Goal: Information Seeking & Learning: Learn about a topic

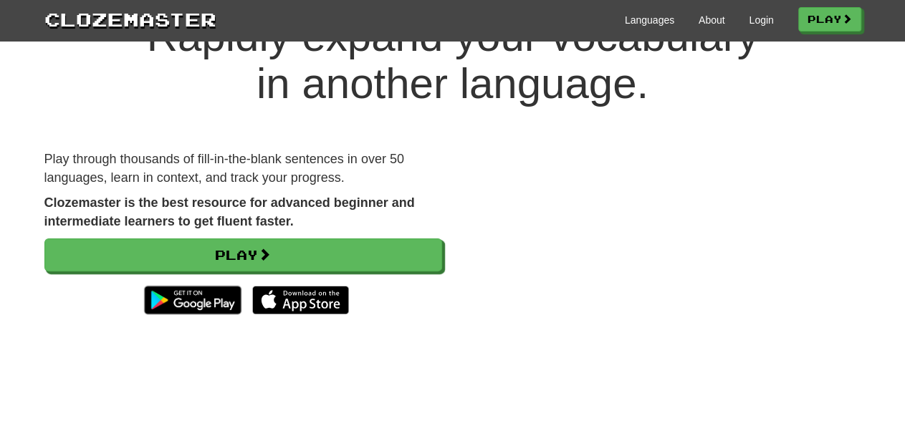
scroll to position [75, 0]
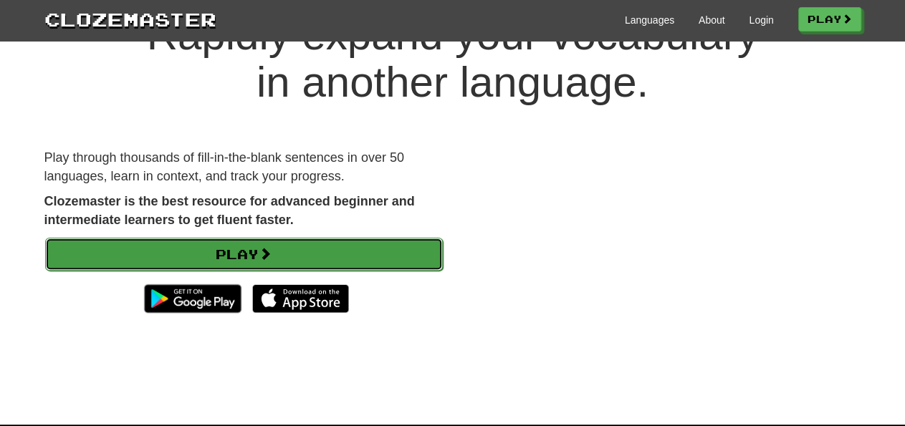
click at [247, 259] on link "Play" at bounding box center [244, 254] width 398 height 33
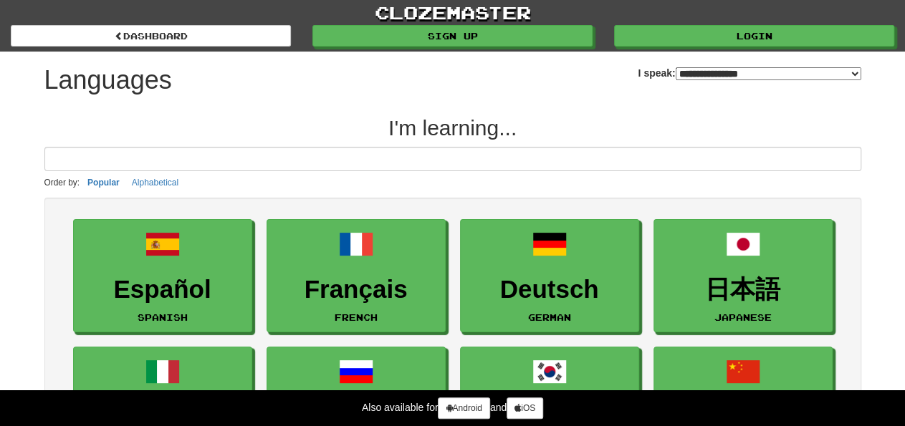
click at [676, 70] on select "**********" at bounding box center [769, 73] width 186 height 13
select select "*********"
click option "**********" at bounding box center [0, 0] width 0 height 0
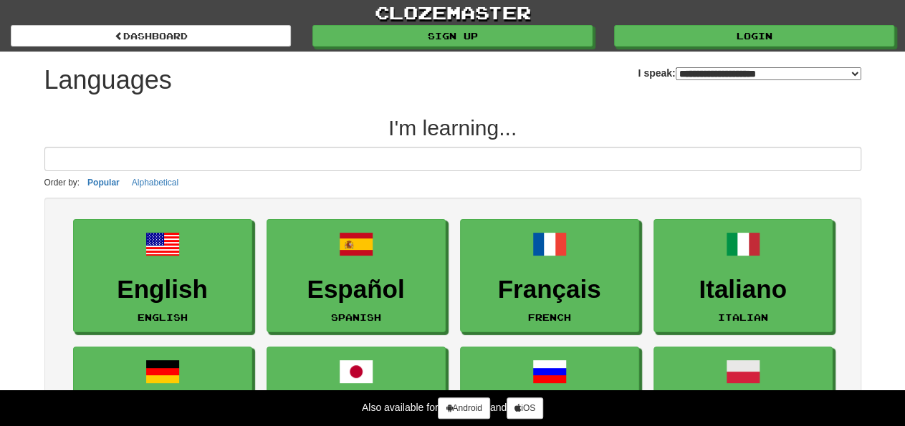
click at [669, 271] on link "Italiano Italian" at bounding box center [743, 276] width 179 height 114
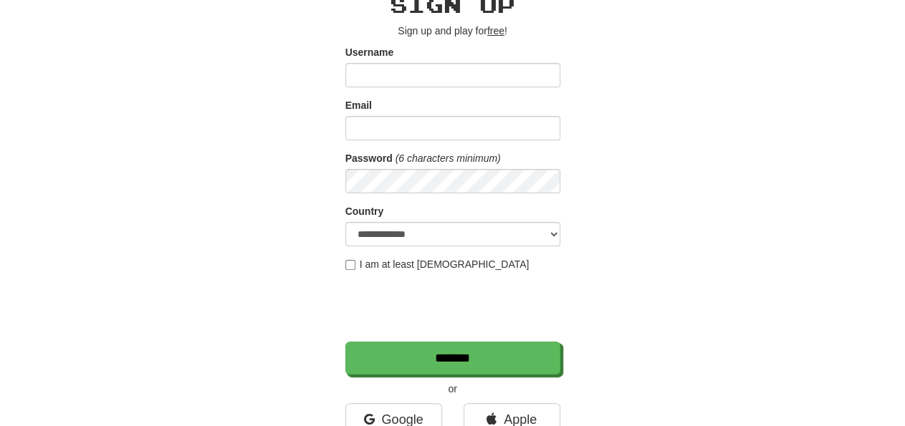
scroll to position [149, 0]
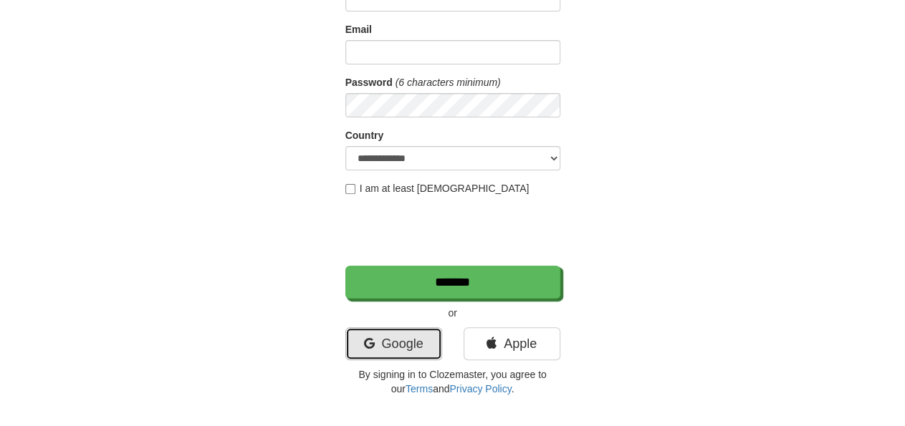
click at [385, 343] on link "Google" at bounding box center [393, 344] width 97 height 33
click at [383, 342] on link "Google" at bounding box center [393, 344] width 97 height 33
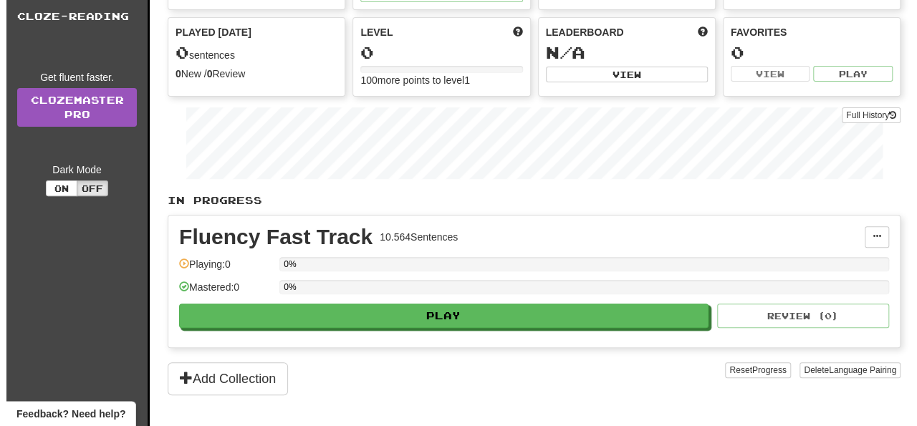
scroll to position [149, 0]
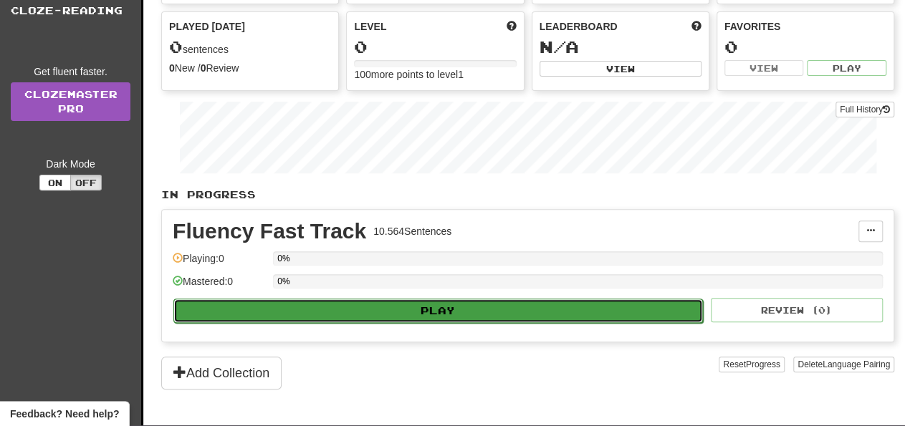
drag, startPoint x: 426, startPoint y: 319, endPoint x: 434, endPoint y: 310, distance: 11.8
click at [434, 310] on button "Play" at bounding box center [438, 311] width 530 height 24
select select "**"
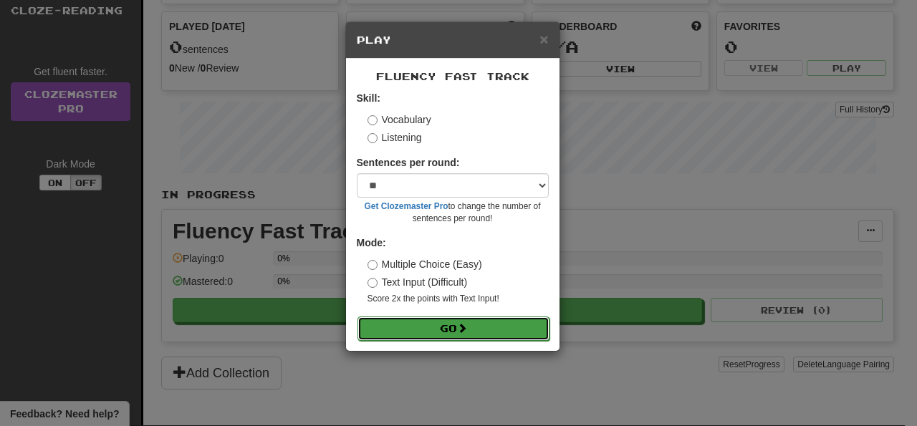
click at [454, 330] on button "Go" at bounding box center [454, 329] width 192 height 24
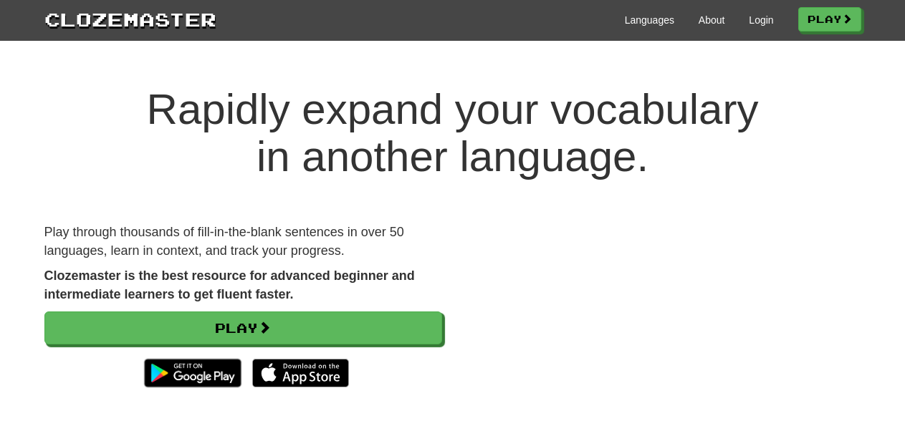
scroll to position [75, 0]
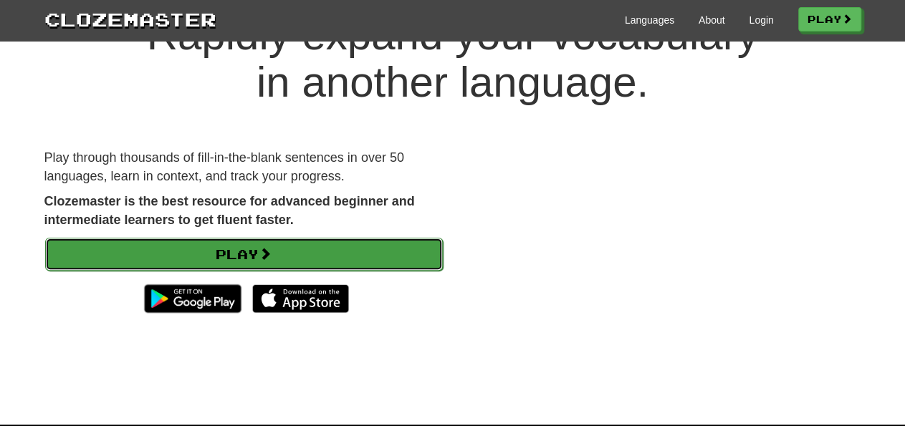
click at [249, 249] on link "Play" at bounding box center [244, 254] width 398 height 33
click at [232, 256] on link "Play" at bounding box center [244, 254] width 398 height 33
click at [234, 252] on link "Play" at bounding box center [244, 254] width 398 height 33
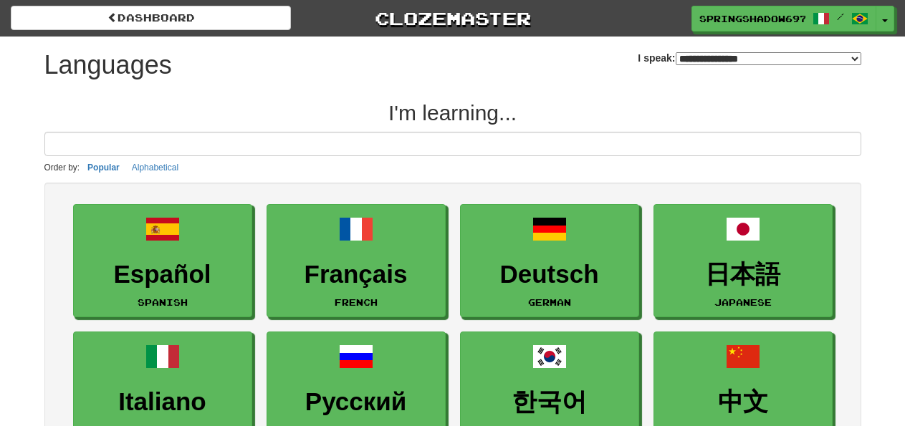
select select "*******"
click at [450, 123] on h2 "I'm learning..." at bounding box center [452, 113] width 817 height 24
click at [676, 52] on select "**********" at bounding box center [769, 58] width 186 height 13
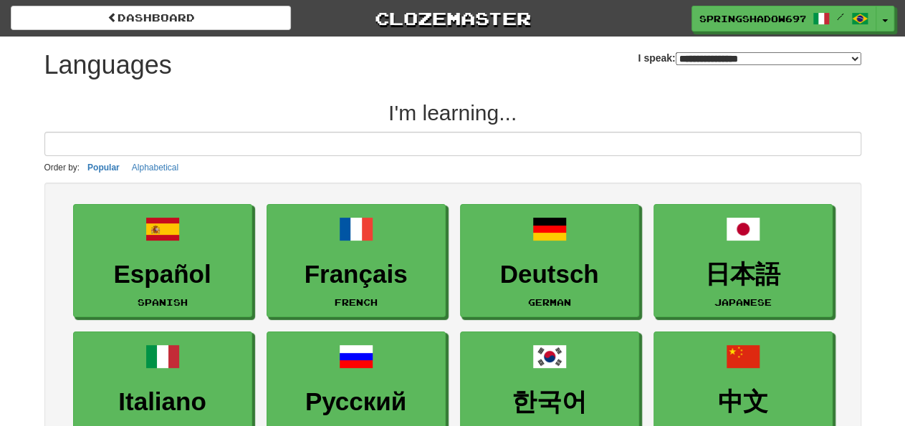
select select "*********"
click option "**********" at bounding box center [0, 0] width 0 height 0
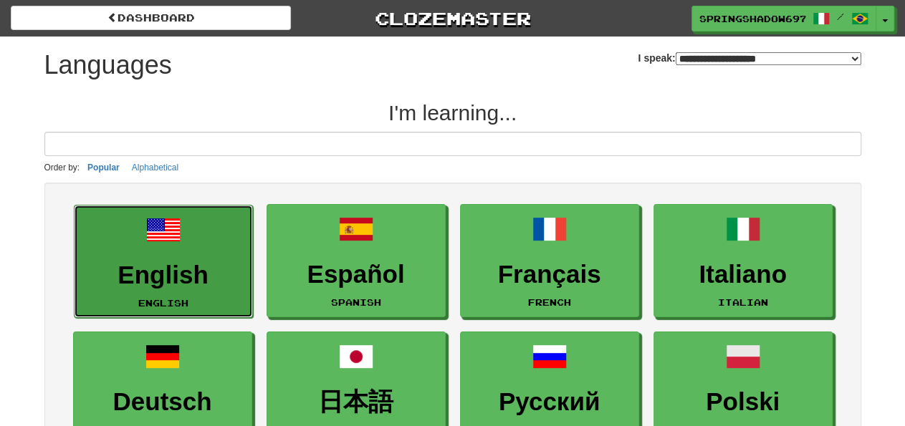
click at [174, 279] on h3 "English" at bounding box center [163, 276] width 163 height 28
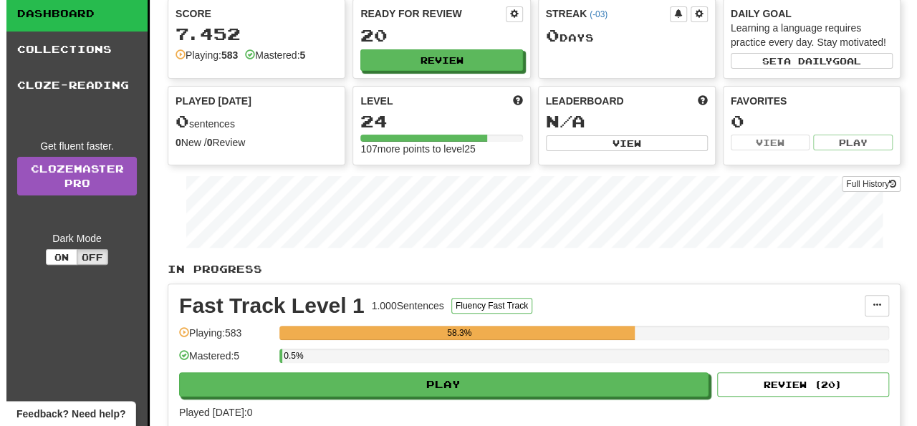
scroll to position [149, 0]
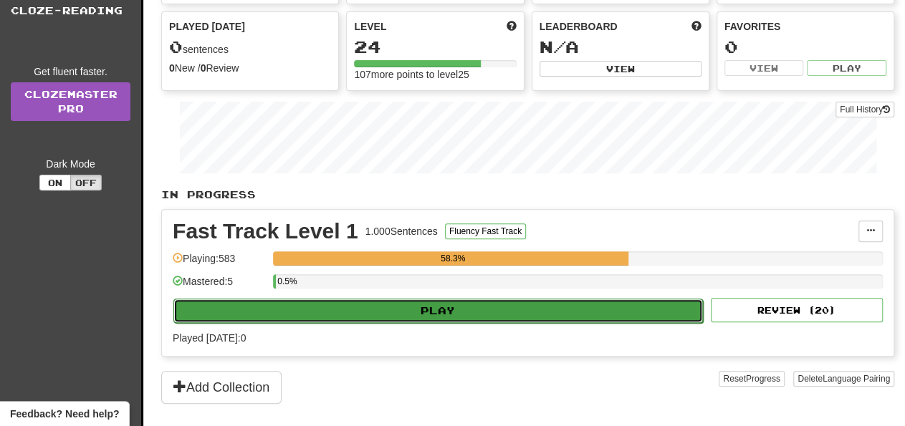
click at [444, 305] on button "Play" at bounding box center [438, 311] width 530 height 24
select select "**"
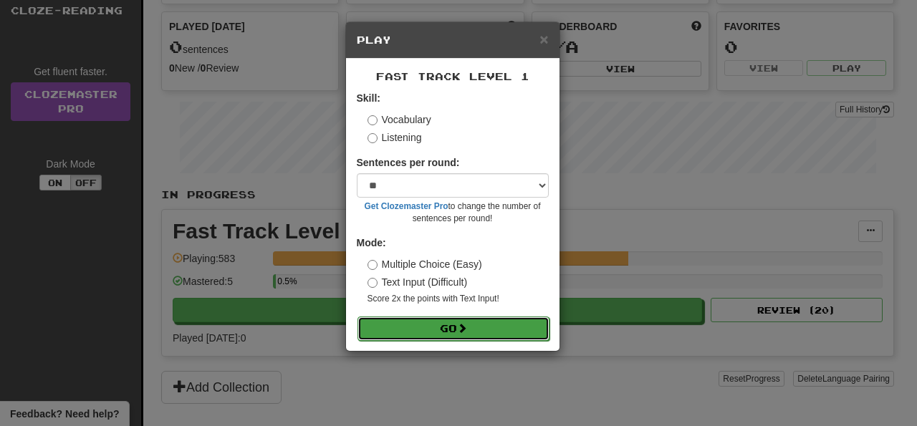
click at [452, 329] on button "Go" at bounding box center [454, 329] width 192 height 24
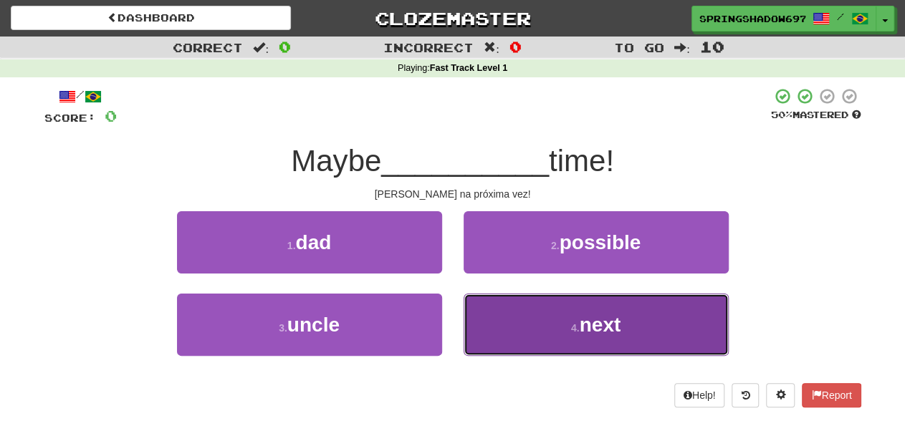
click at [587, 316] on span "next" at bounding box center [601, 325] width 42 height 22
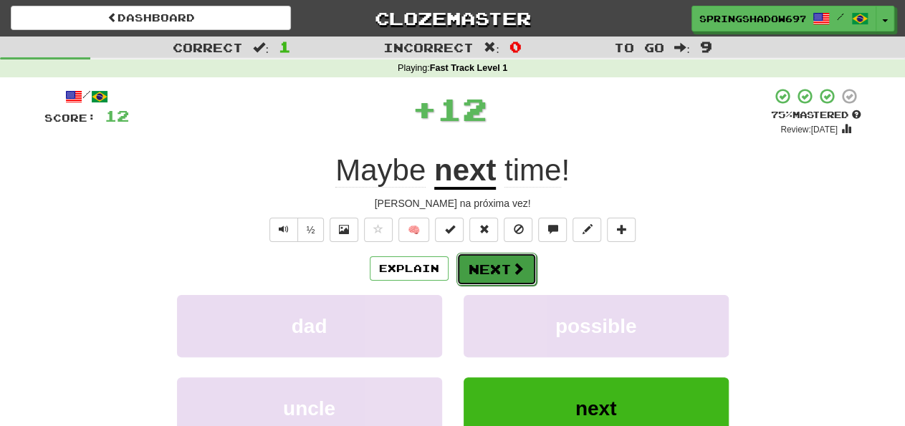
click at [486, 266] on button "Next" at bounding box center [497, 269] width 80 height 33
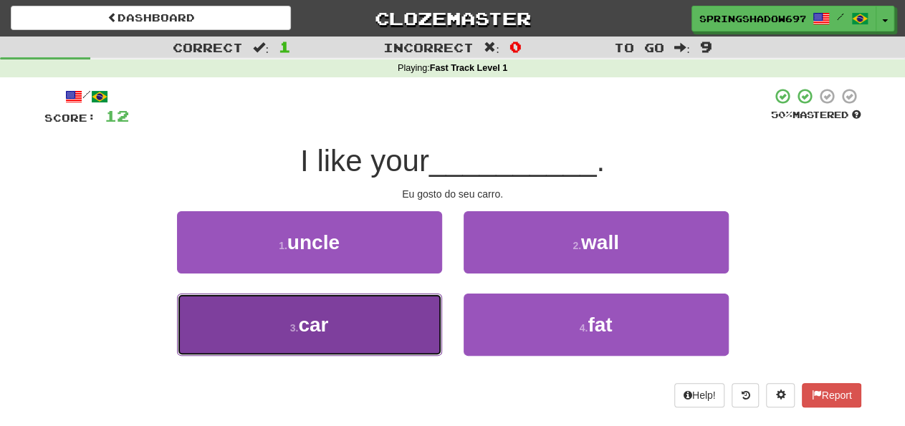
click at [322, 330] on span "car" at bounding box center [313, 325] width 30 height 22
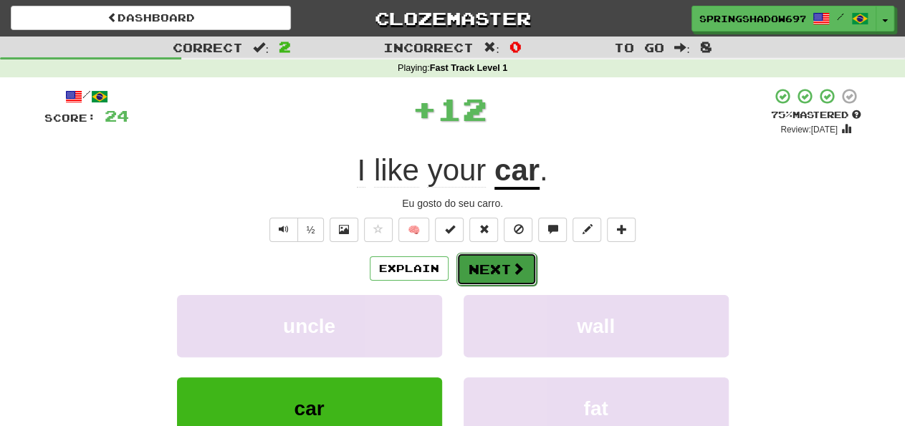
click at [492, 269] on button "Next" at bounding box center [497, 269] width 80 height 33
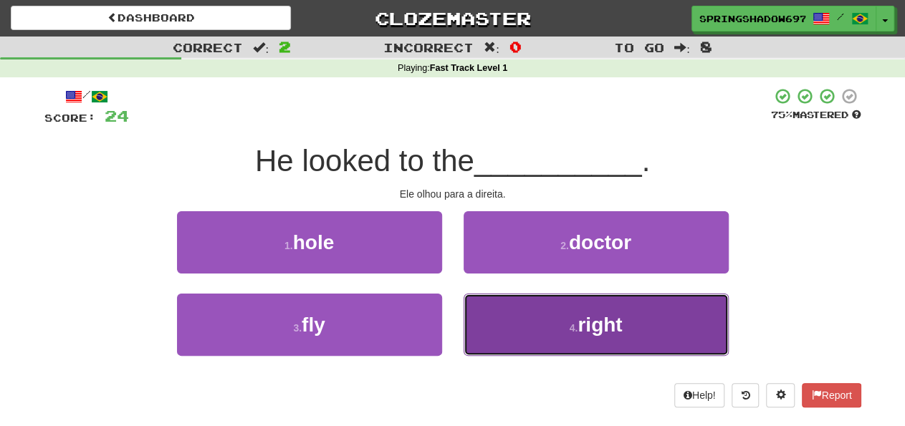
click at [599, 325] on span "right" at bounding box center [600, 325] width 44 height 22
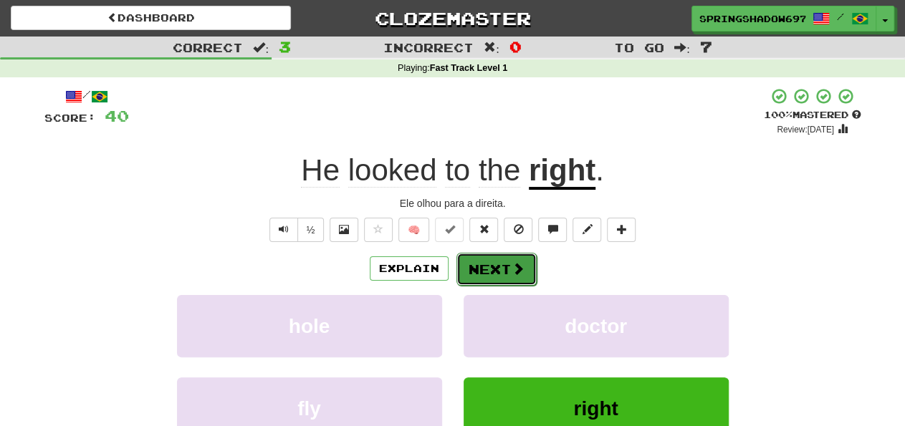
click at [497, 272] on button "Next" at bounding box center [497, 269] width 80 height 33
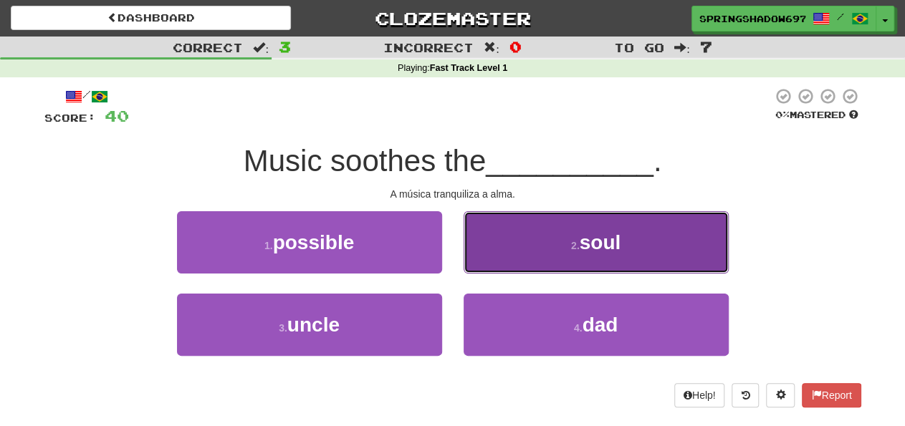
click at [609, 250] on span "soul" at bounding box center [601, 243] width 42 height 22
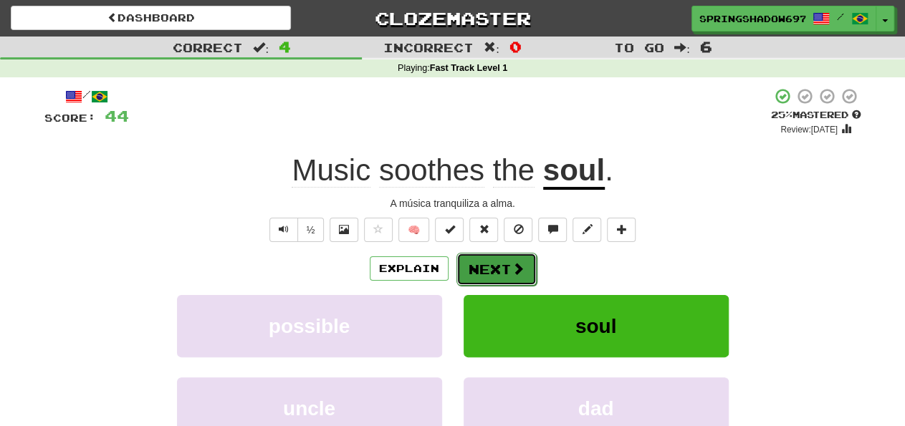
click at [502, 273] on button "Next" at bounding box center [497, 269] width 80 height 33
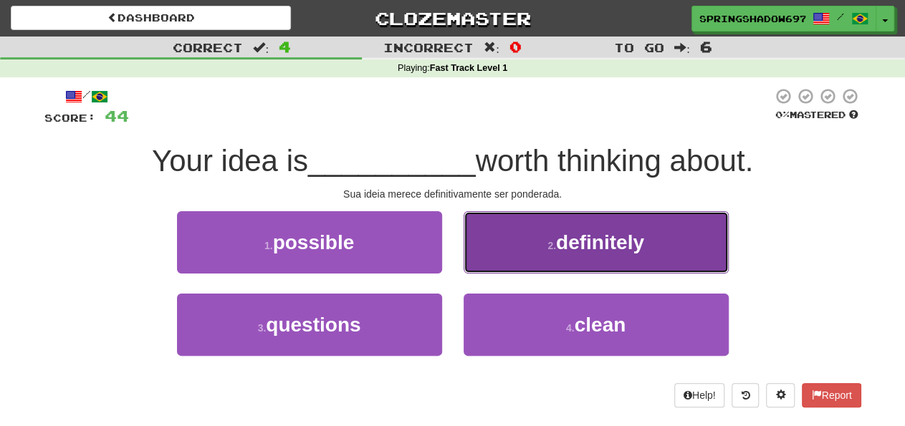
click at [606, 239] on span "definitely" at bounding box center [600, 243] width 88 height 22
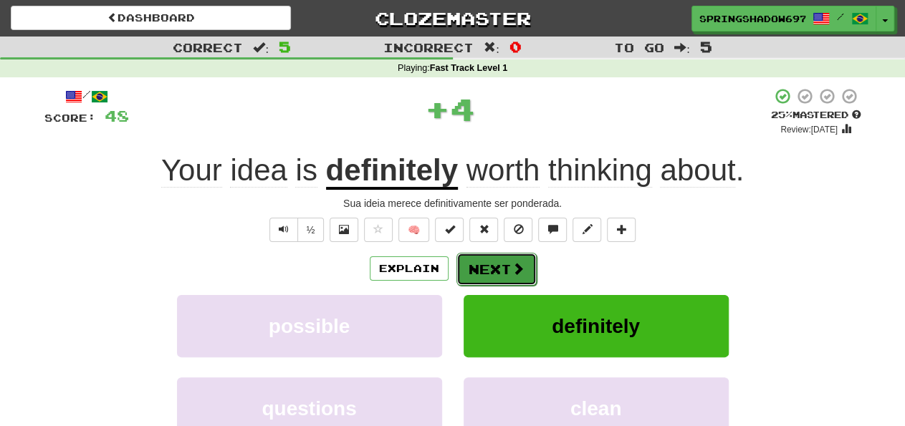
click at [498, 274] on button "Next" at bounding box center [497, 269] width 80 height 33
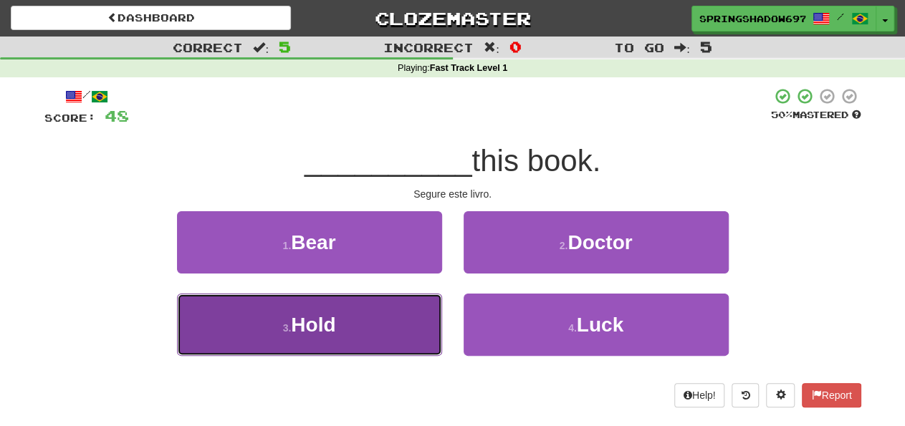
click at [333, 330] on span "Hold" at bounding box center [313, 325] width 44 height 22
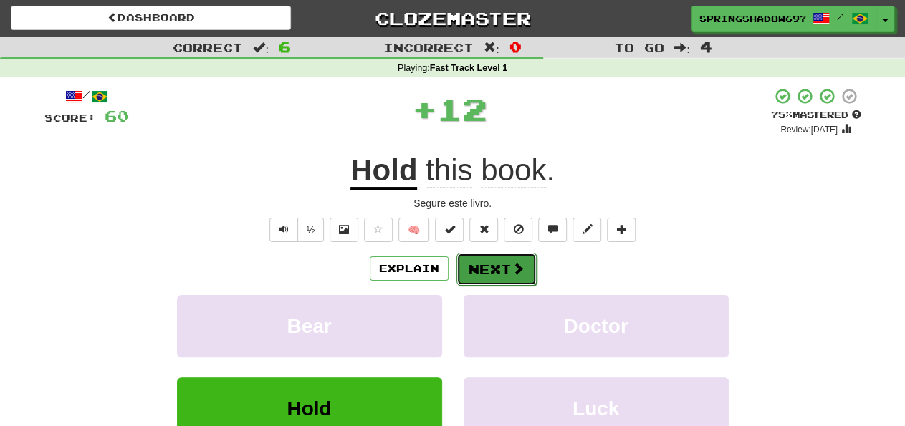
click at [484, 264] on button "Next" at bounding box center [497, 269] width 80 height 33
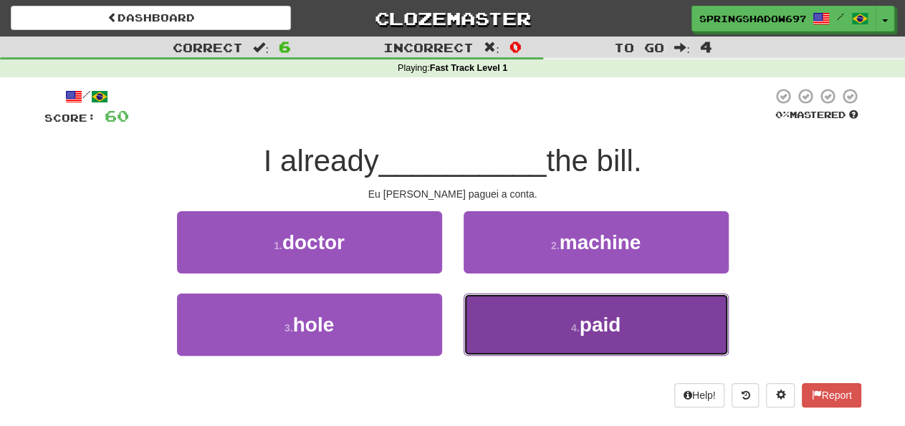
click at [597, 327] on span "paid" at bounding box center [601, 325] width 42 height 22
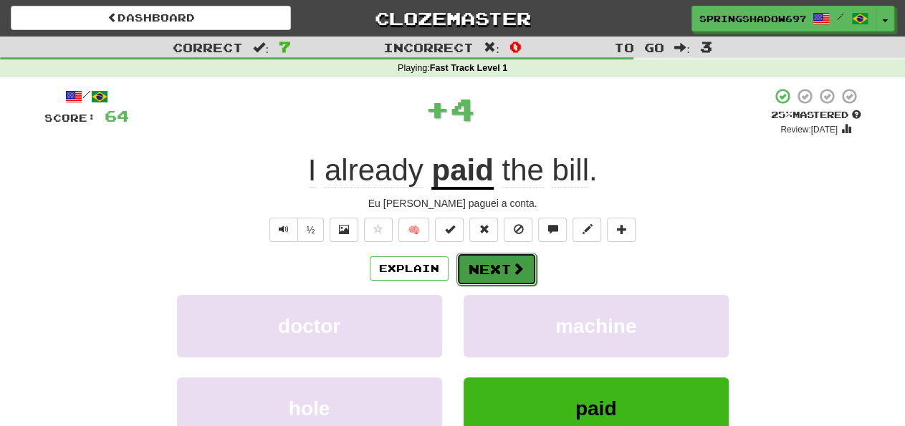
click at [487, 267] on button "Next" at bounding box center [497, 269] width 80 height 33
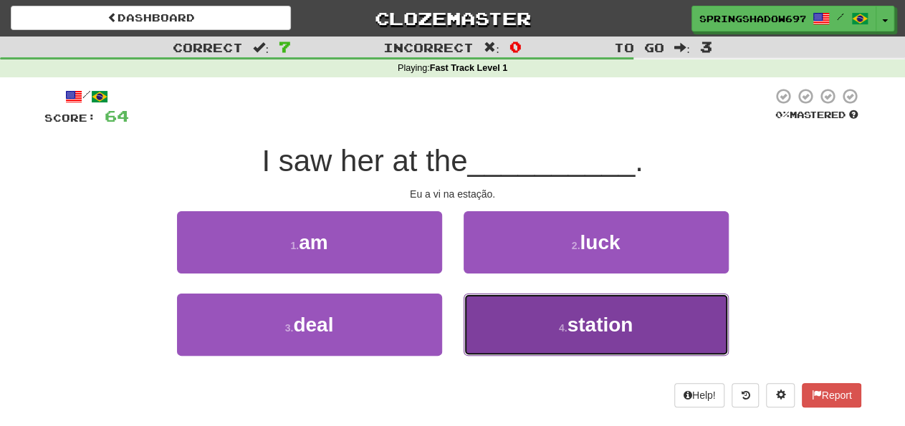
click at [607, 331] on span "station" at bounding box center [600, 325] width 66 height 22
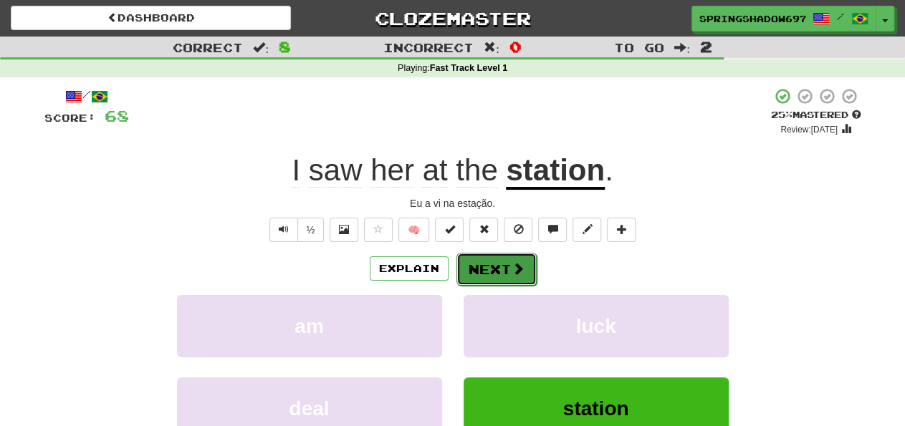
click at [495, 271] on button "Next" at bounding box center [497, 269] width 80 height 33
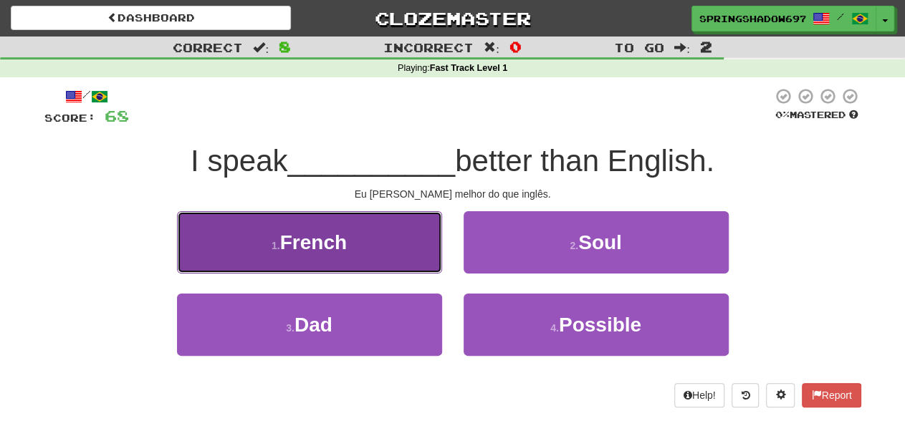
click at [328, 240] on span "French" at bounding box center [313, 243] width 67 height 22
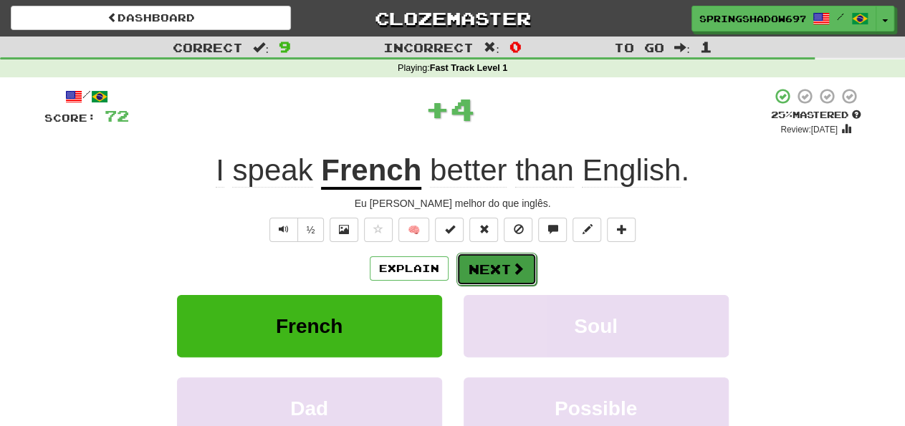
click at [497, 269] on button "Next" at bounding box center [497, 269] width 80 height 33
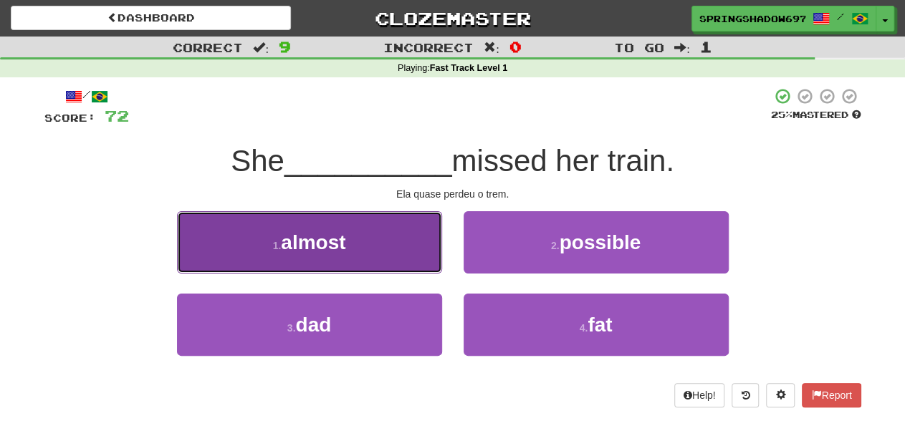
click at [325, 256] on button "1 . almost" at bounding box center [309, 242] width 265 height 62
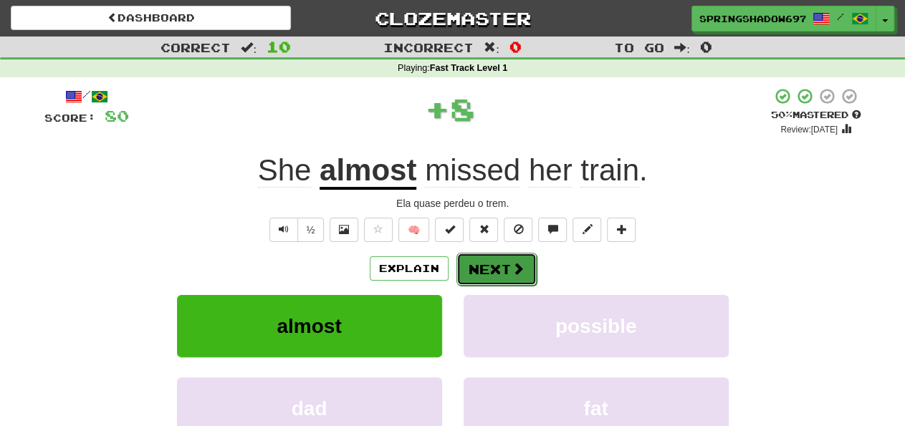
click at [494, 268] on button "Next" at bounding box center [497, 269] width 80 height 33
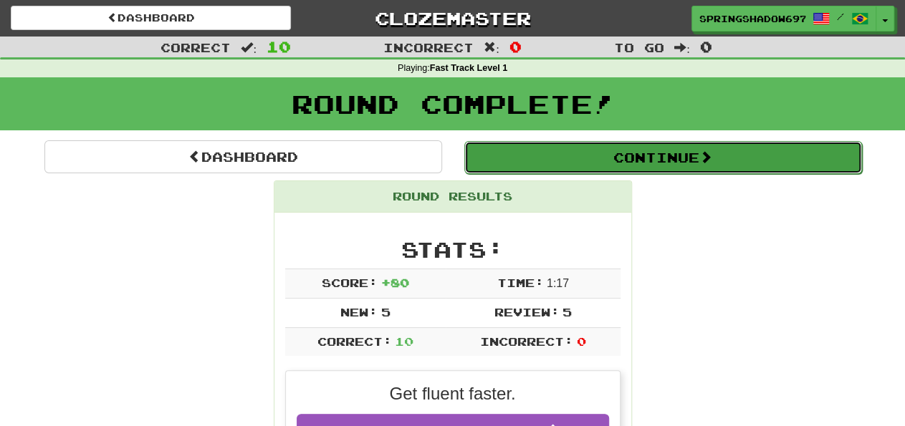
click at [650, 164] on button "Continue" at bounding box center [663, 157] width 398 height 33
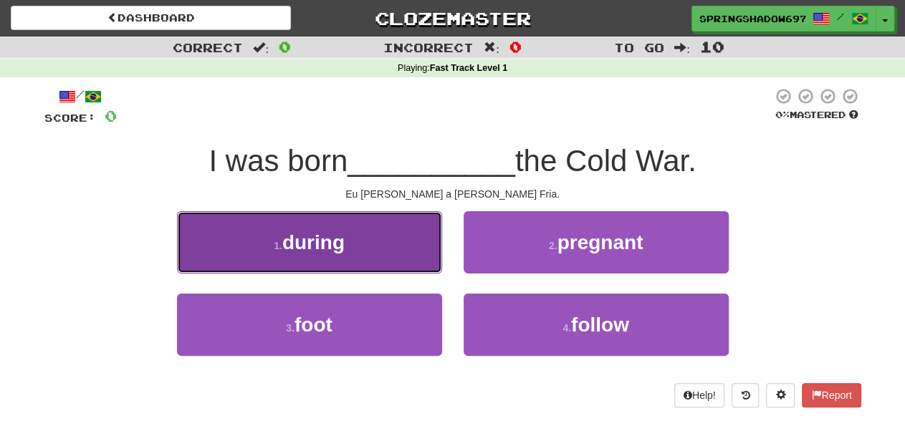
click at [309, 239] on span "during" at bounding box center [313, 243] width 62 height 22
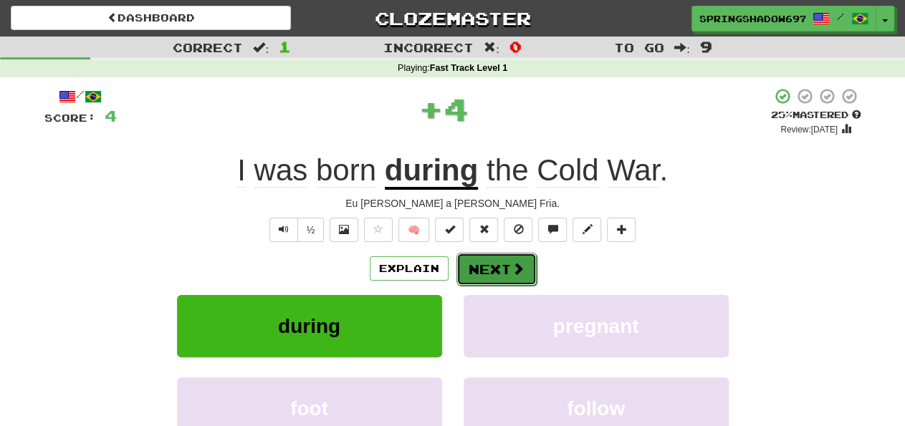
click at [491, 272] on button "Next" at bounding box center [497, 269] width 80 height 33
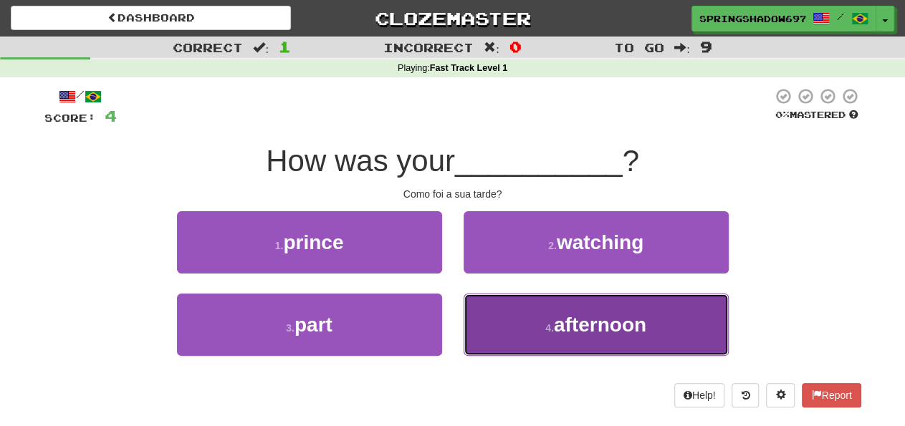
click at [589, 323] on span "afternoon" at bounding box center [600, 325] width 92 height 22
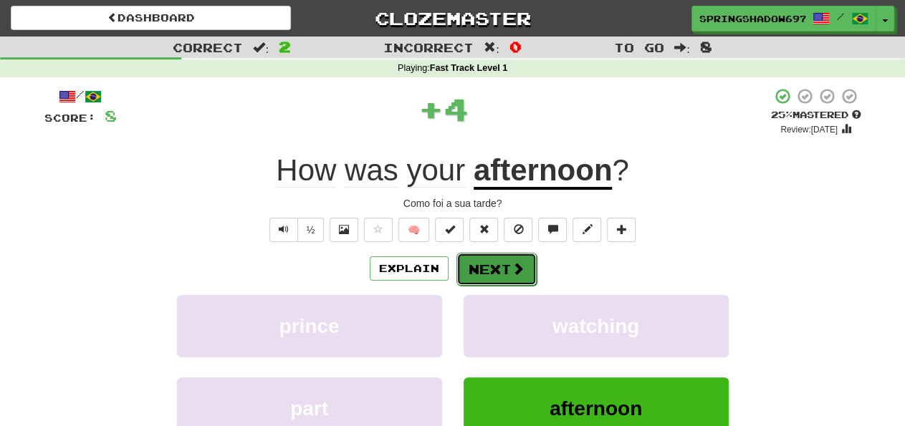
click at [500, 269] on button "Next" at bounding box center [497, 269] width 80 height 33
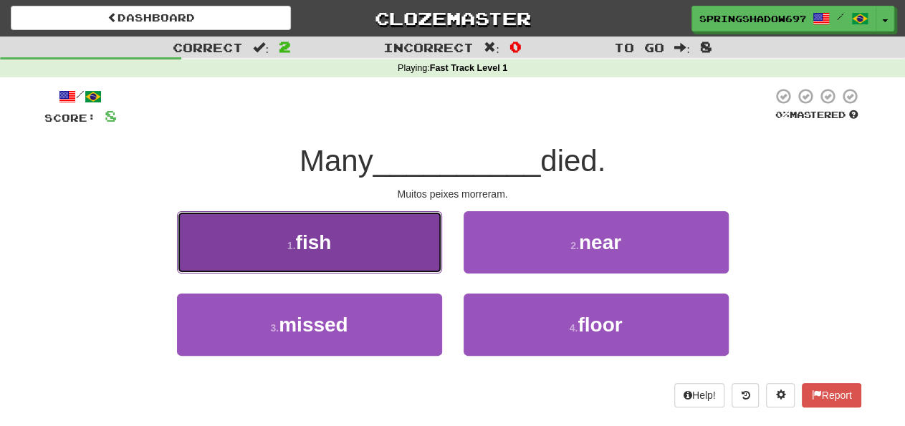
click at [328, 242] on span "fish" at bounding box center [313, 243] width 36 height 22
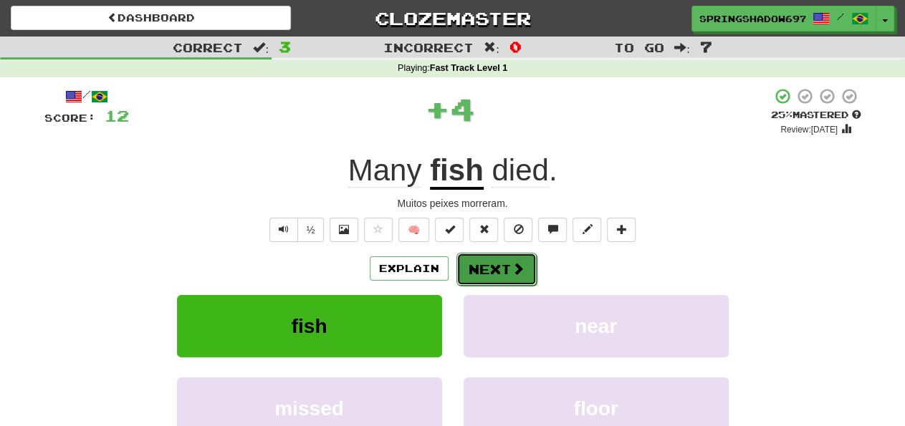
click at [497, 271] on button "Next" at bounding box center [497, 269] width 80 height 33
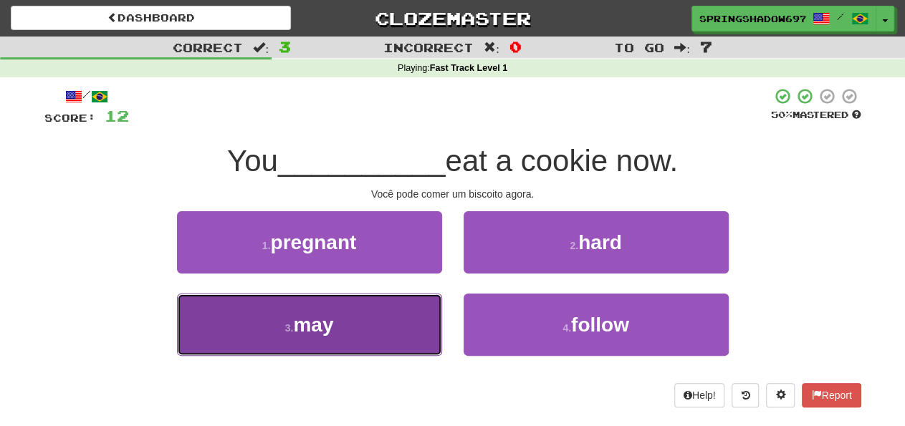
click at [327, 322] on span "may" at bounding box center [313, 325] width 40 height 22
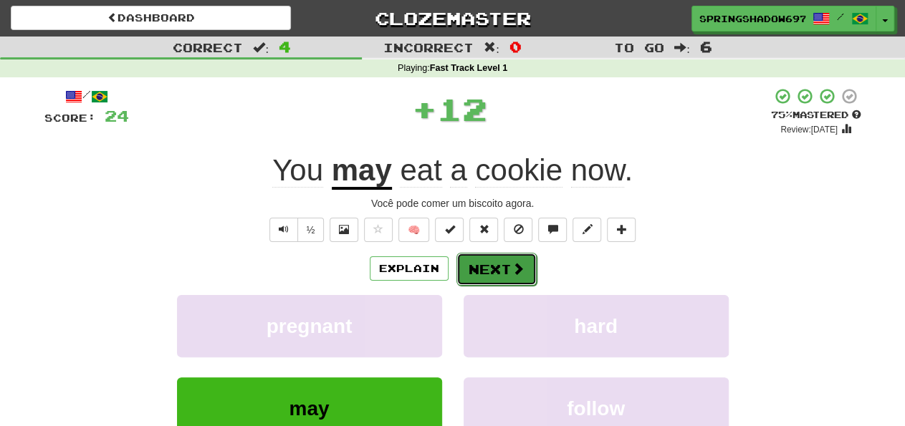
click at [483, 271] on button "Next" at bounding box center [497, 269] width 80 height 33
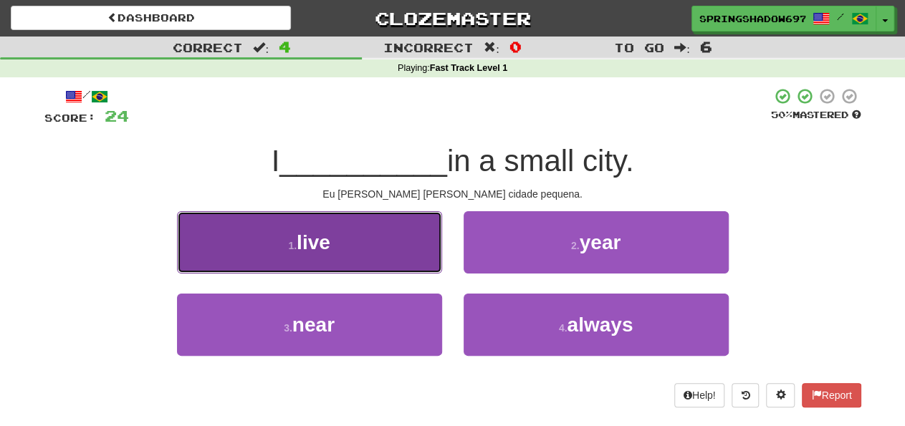
click at [326, 244] on span "live" at bounding box center [314, 243] width 34 height 22
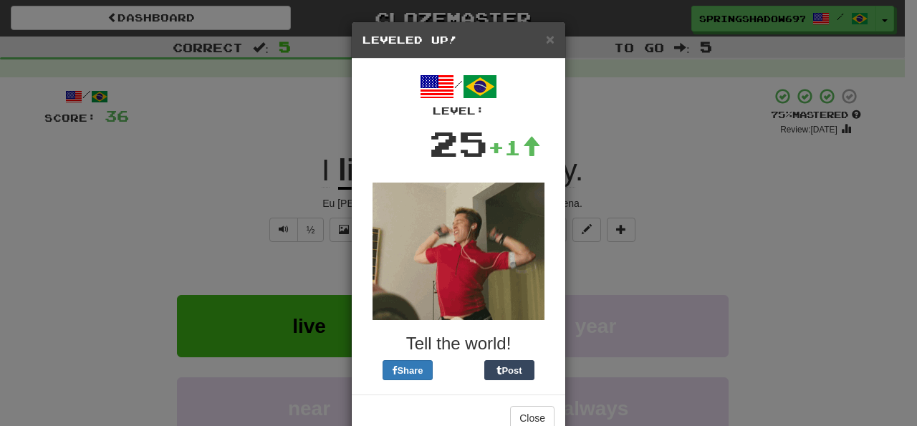
click at [581, 100] on div "× Leveled Up! / Level: 25 +1 Tell the world! Share Post Close" at bounding box center [458, 213] width 917 height 426
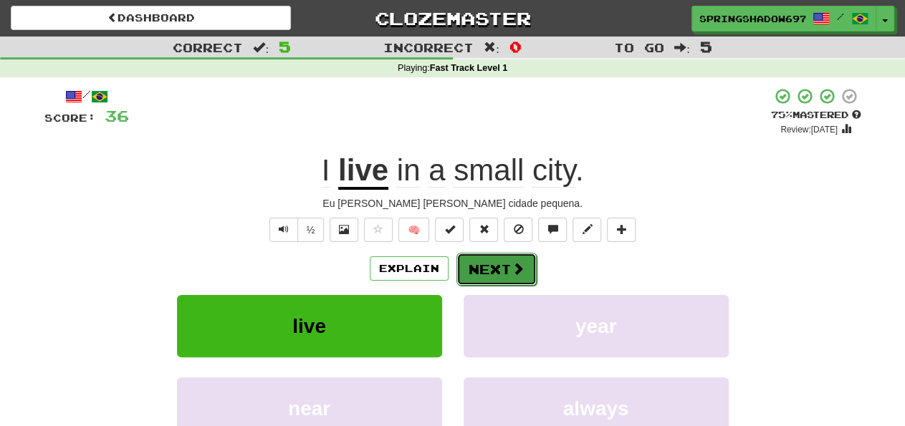
click at [505, 267] on button "Next" at bounding box center [497, 269] width 80 height 33
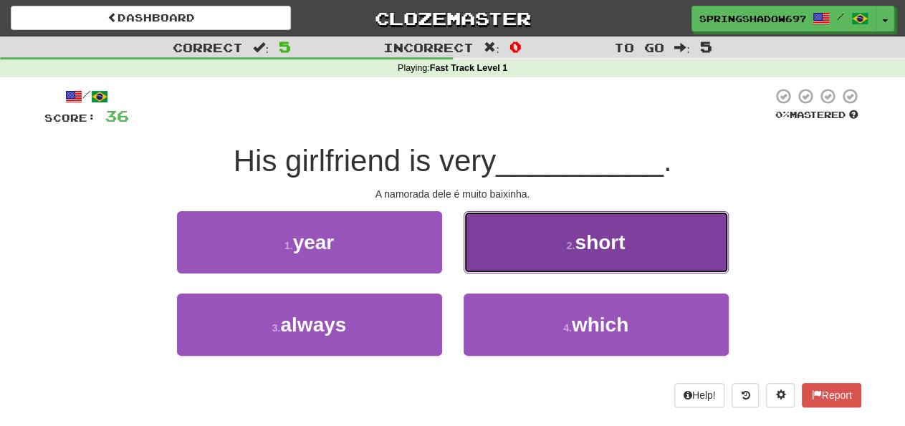
click at [608, 237] on span "short" at bounding box center [600, 243] width 50 height 22
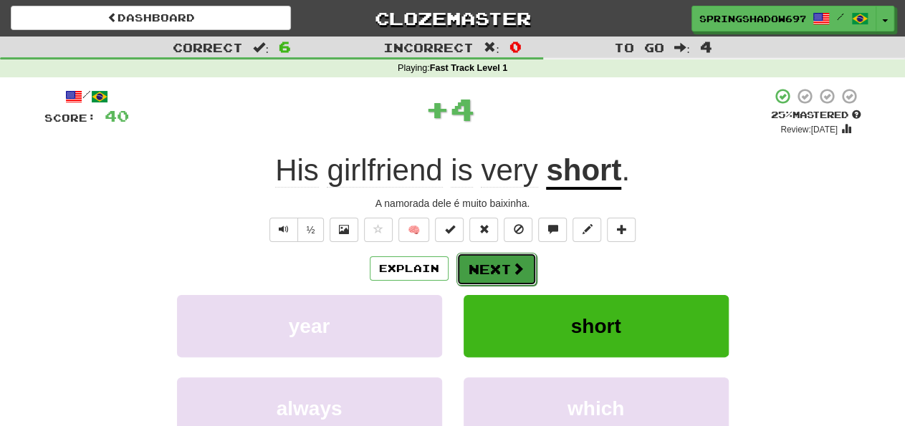
click at [488, 268] on button "Next" at bounding box center [497, 269] width 80 height 33
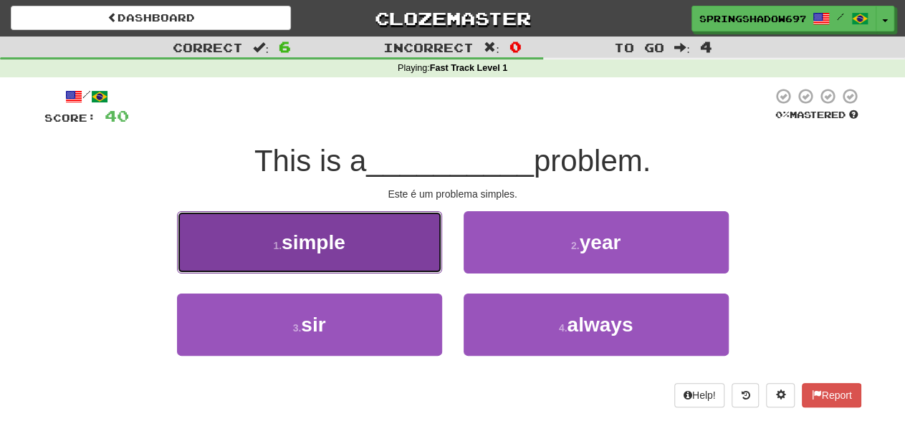
click at [309, 249] on span "simple" at bounding box center [314, 243] width 64 height 22
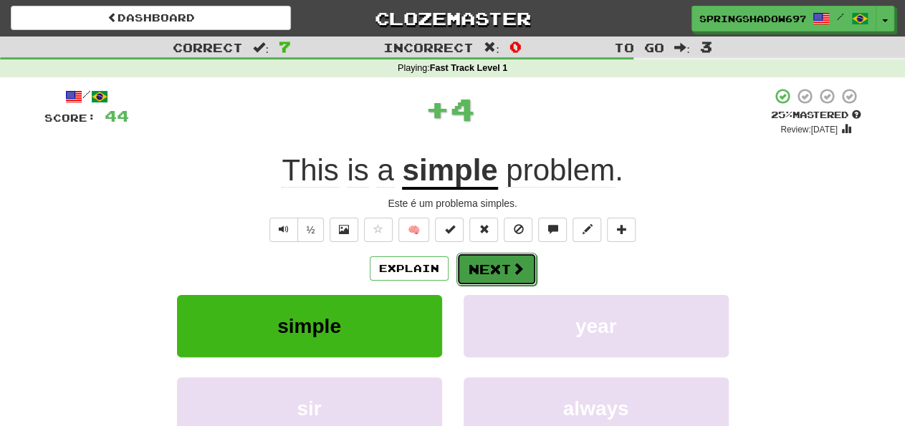
click at [487, 272] on button "Next" at bounding box center [497, 269] width 80 height 33
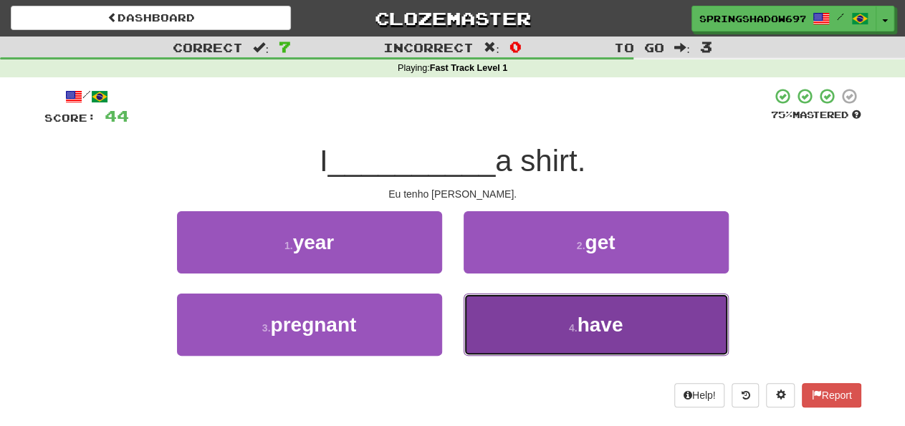
click at [616, 322] on span "have" at bounding box center [600, 325] width 46 height 22
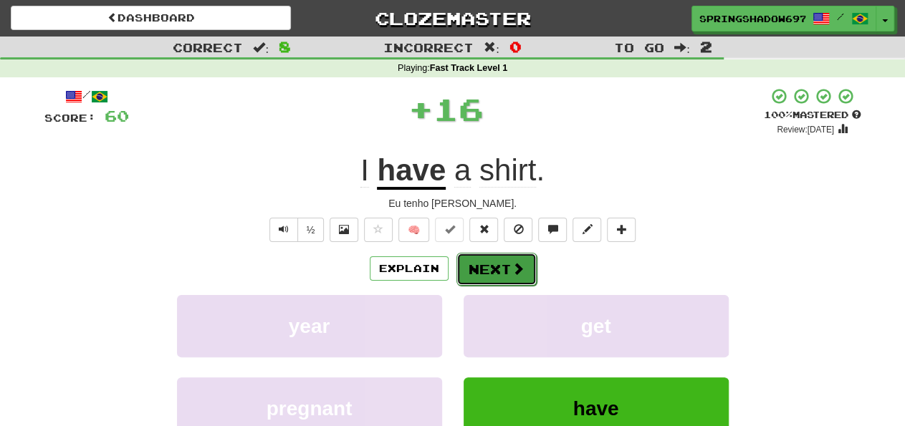
click at [490, 269] on button "Next" at bounding box center [497, 269] width 80 height 33
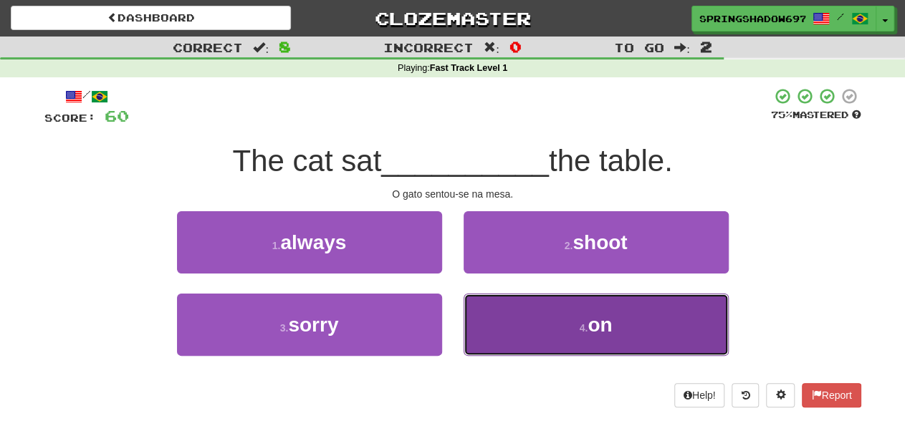
click at [603, 325] on span "on" at bounding box center [600, 325] width 24 height 22
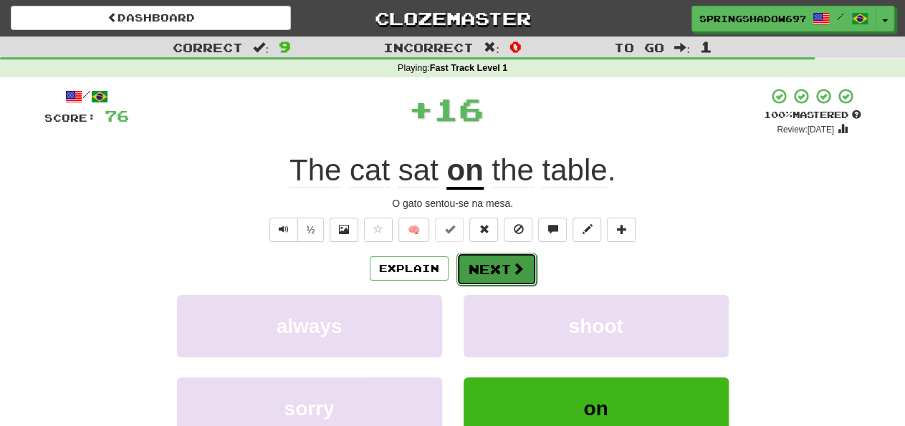
click at [504, 267] on button "Next" at bounding box center [497, 269] width 80 height 33
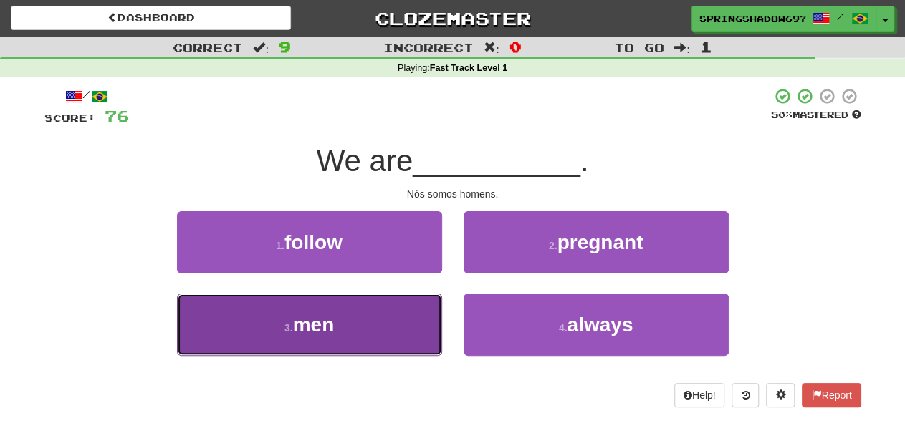
click at [330, 325] on span "men" at bounding box center [314, 325] width 42 height 22
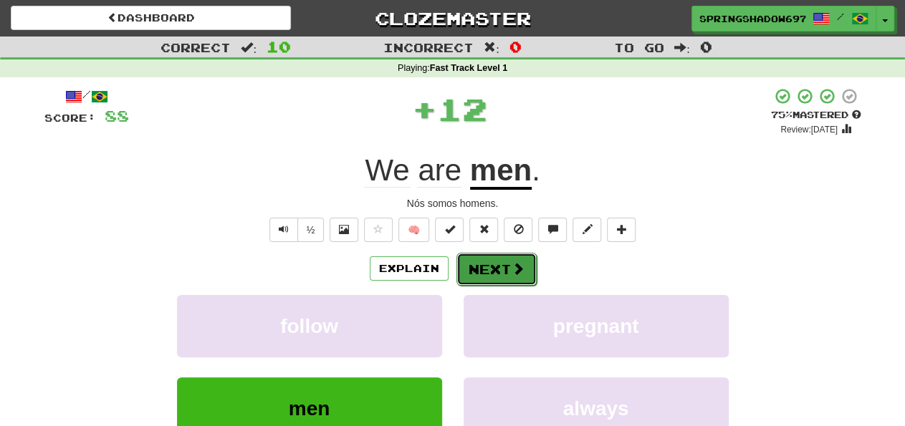
click at [493, 270] on button "Next" at bounding box center [497, 269] width 80 height 33
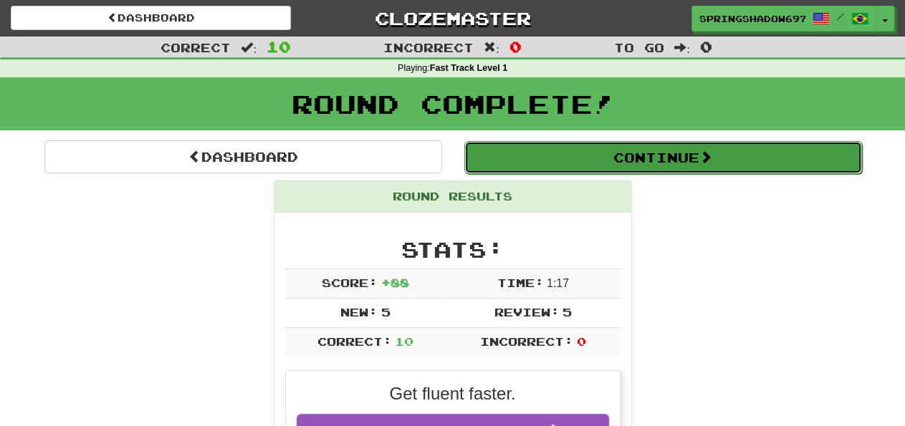
click at [660, 157] on button "Continue" at bounding box center [663, 157] width 398 height 33
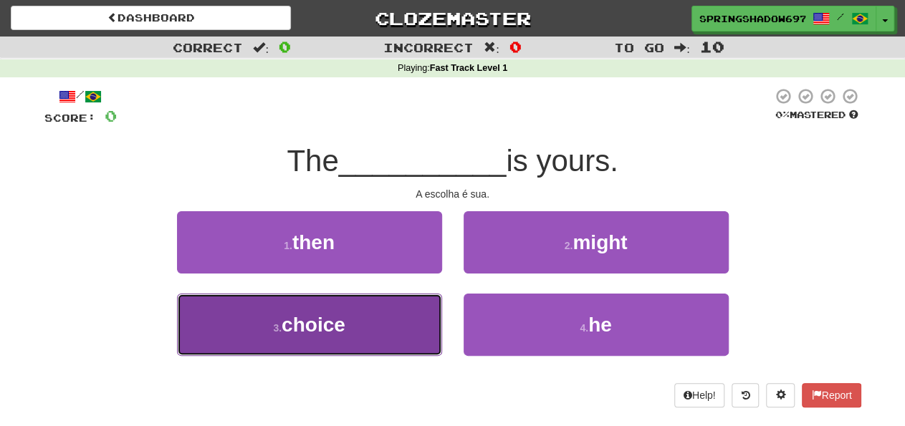
click at [329, 328] on span "choice" at bounding box center [314, 325] width 64 height 22
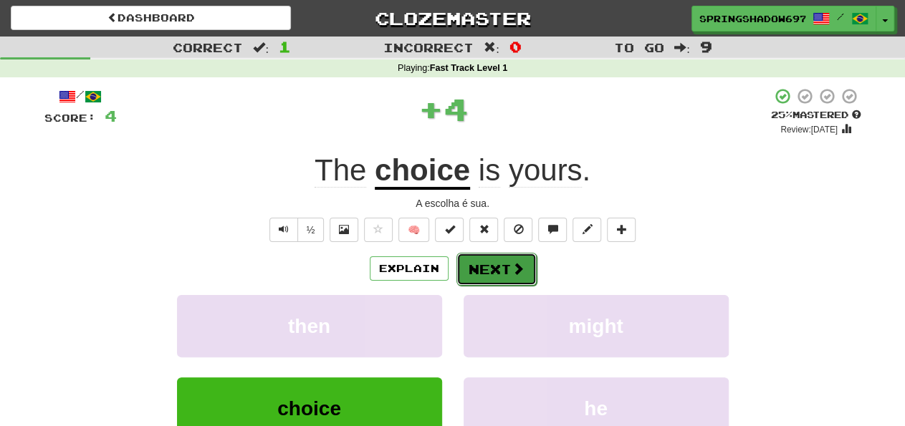
click at [490, 272] on button "Next" at bounding box center [497, 269] width 80 height 33
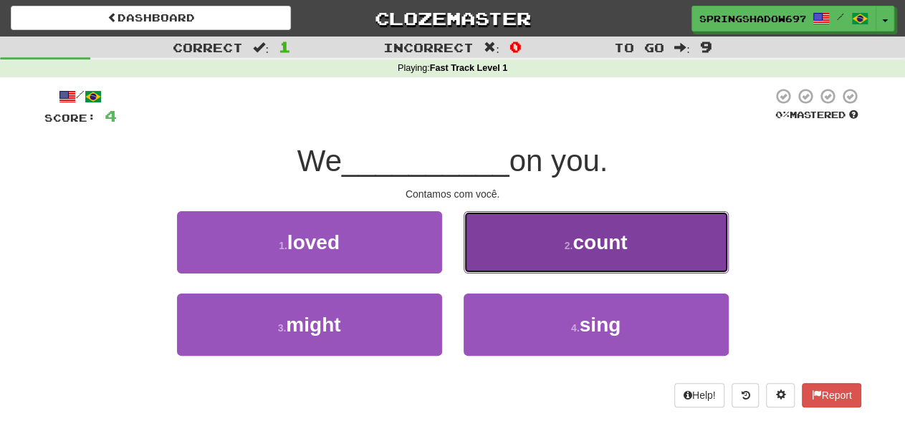
click at [599, 240] on span "count" at bounding box center [600, 243] width 54 height 22
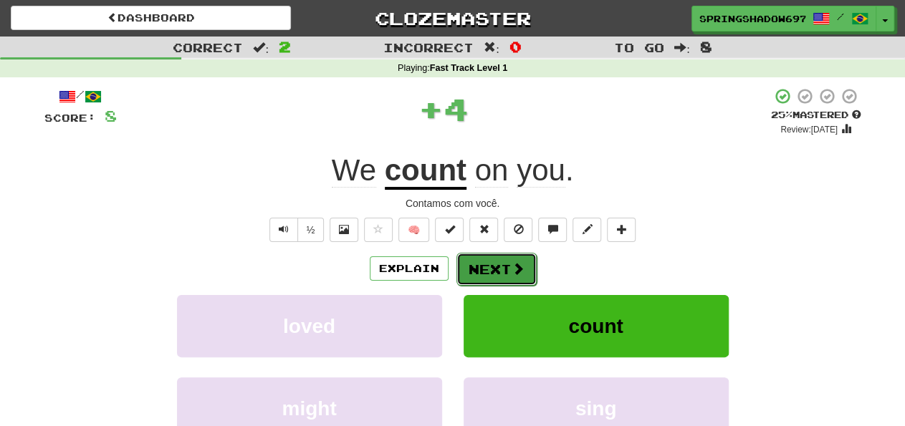
click at [490, 275] on button "Next" at bounding box center [497, 269] width 80 height 33
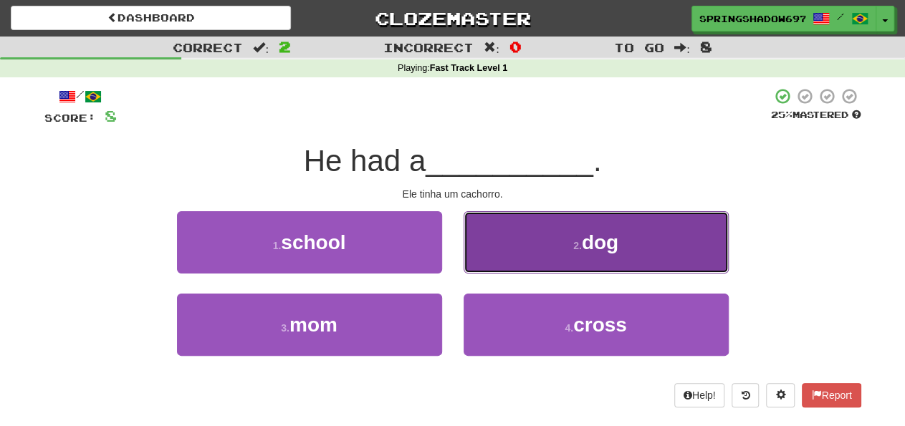
click at [601, 244] on span "dog" at bounding box center [600, 243] width 37 height 22
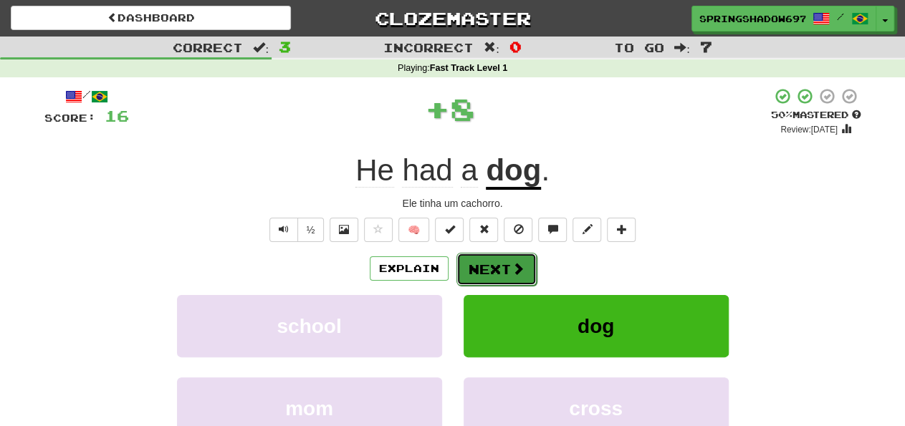
click at [489, 270] on button "Next" at bounding box center [497, 269] width 80 height 33
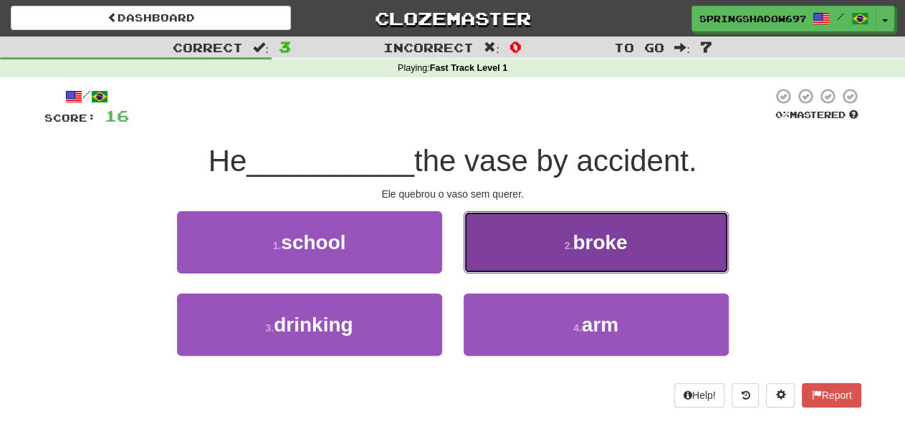
click at [599, 242] on span "broke" at bounding box center [600, 243] width 54 height 22
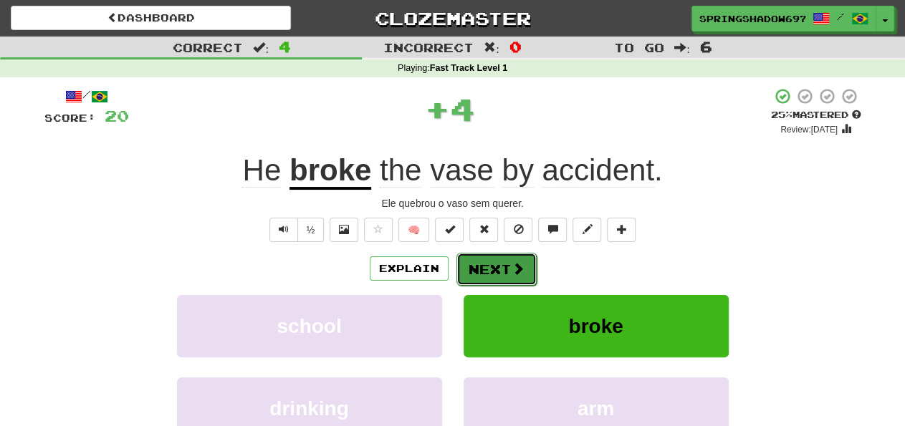
click at [497, 268] on button "Next" at bounding box center [497, 269] width 80 height 33
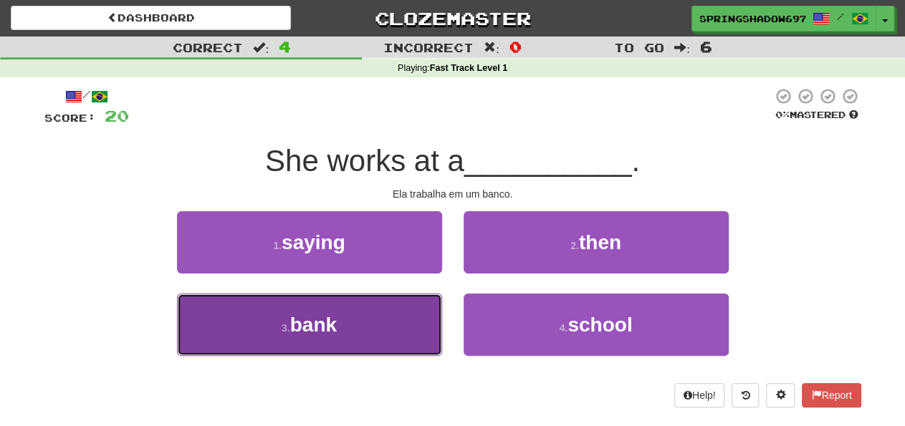
click at [325, 323] on span "bank" at bounding box center [313, 325] width 47 height 22
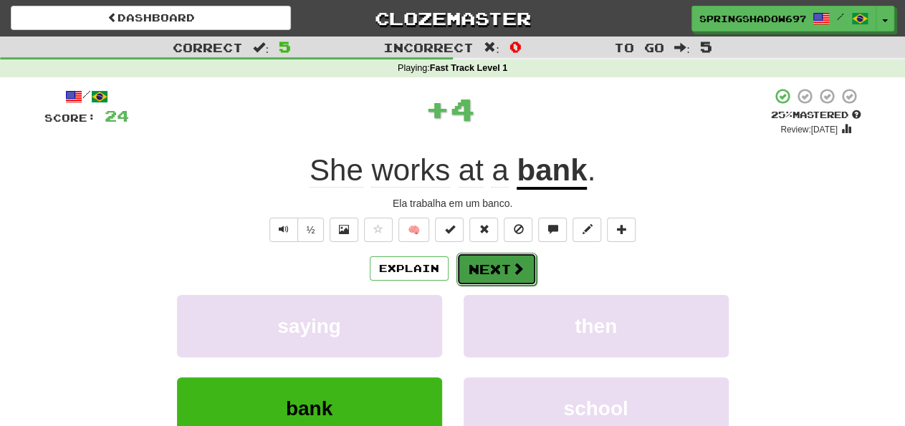
click at [472, 276] on button "Next" at bounding box center [497, 269] width 80 height 33
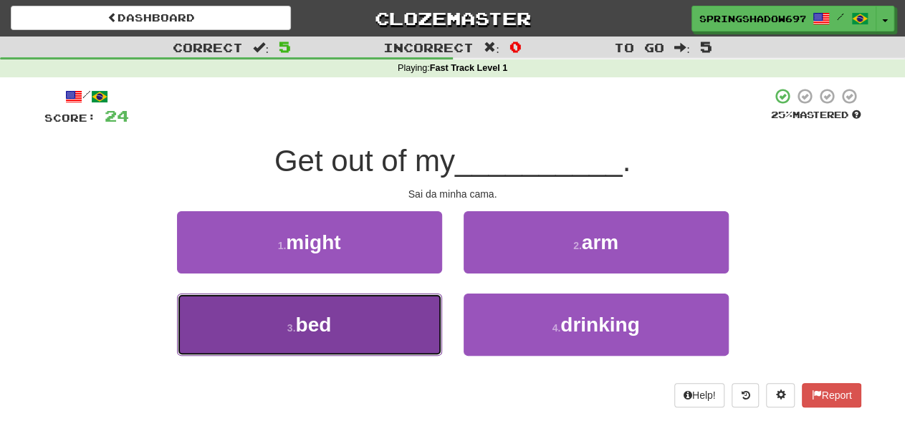
click at [290, 325] on small "3 ." at bounding box center [291, 328] width 9 height 11
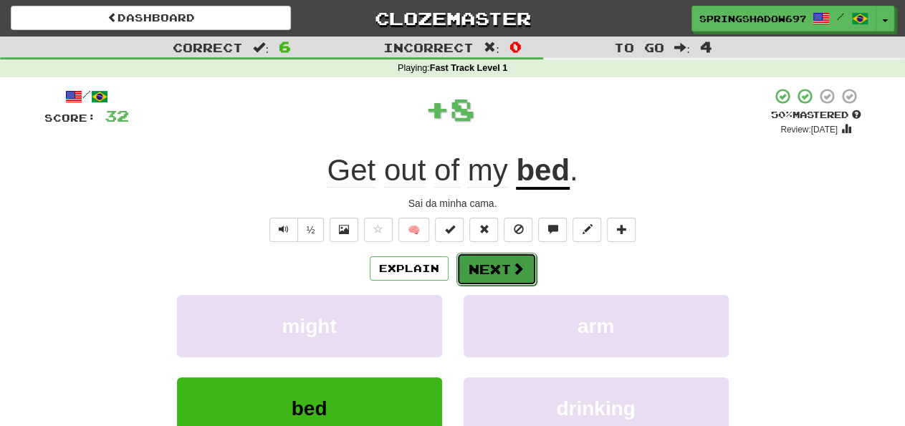
click at [482, 267] on button "Next" at bounding box center [497, 269] width 80 height 33
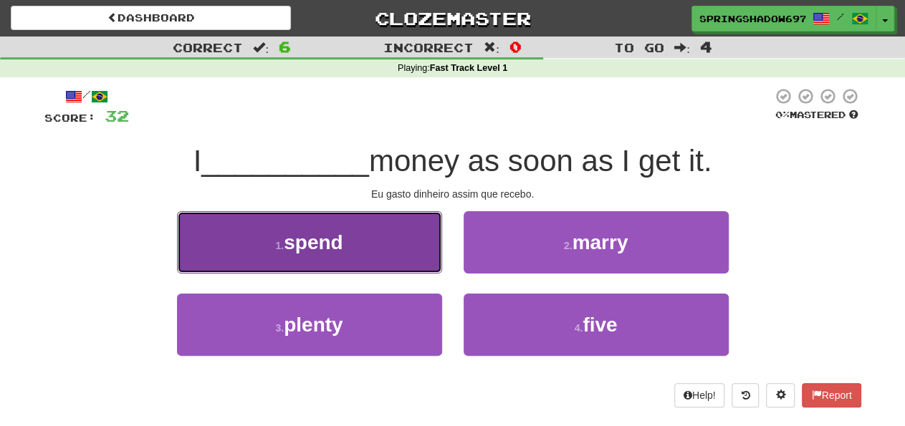
click at [317, 249] on span "spend" at bounding box center [313, 243] width 59 height 22
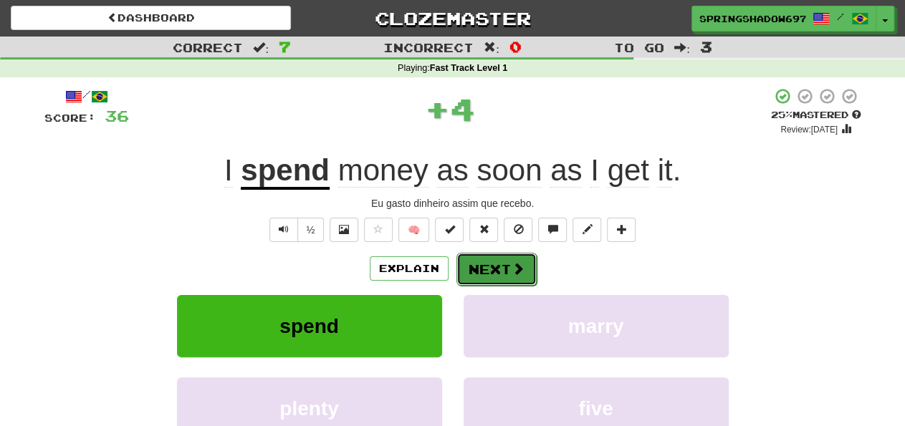
click at [492, 268] on button "Next" at bounding box center [497, 269] width 80 height 33
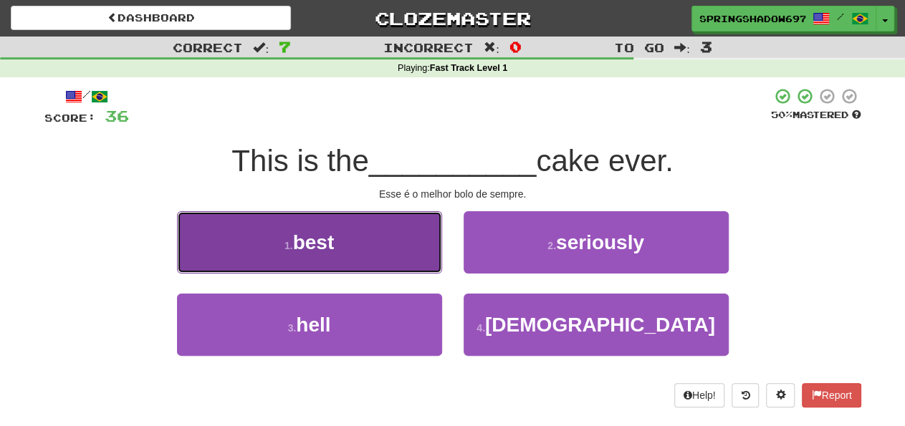
click at [317, 247] on span "best" at bounding box center [314, 243] width 42 height 22
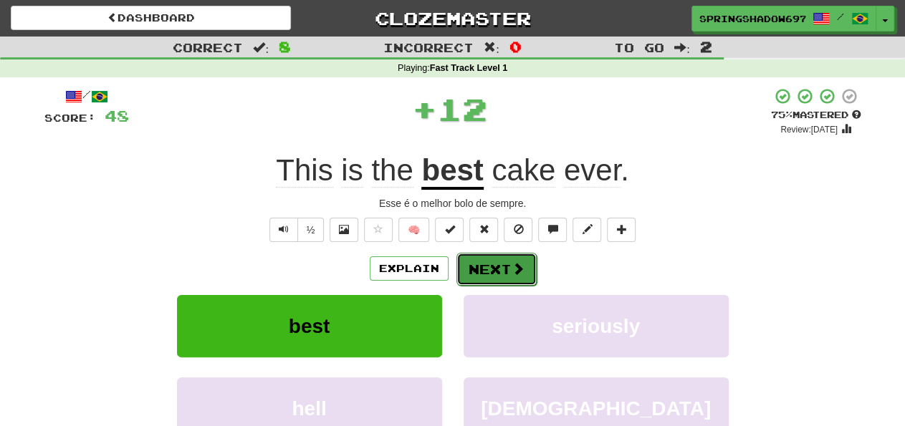
click at [490, 267] on button "Next" at bounding box center [497, 269] width 80 height 33
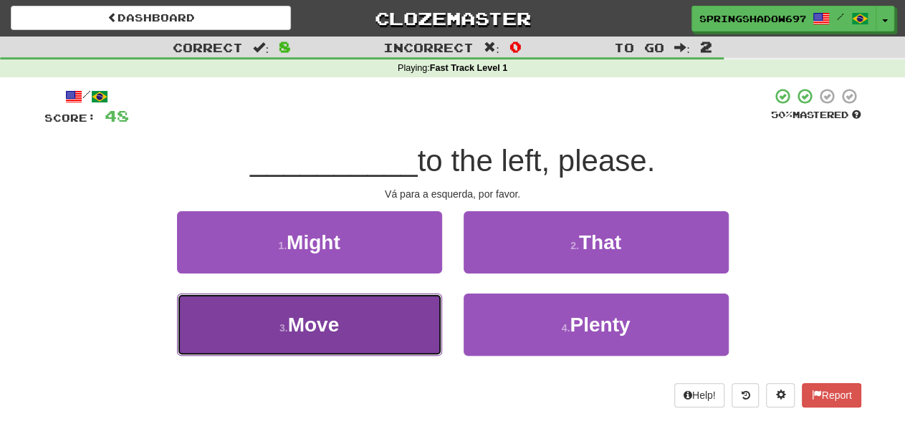
click at [316, 320] on span "Move" at bounding box center [314, 325] width 52 height 22
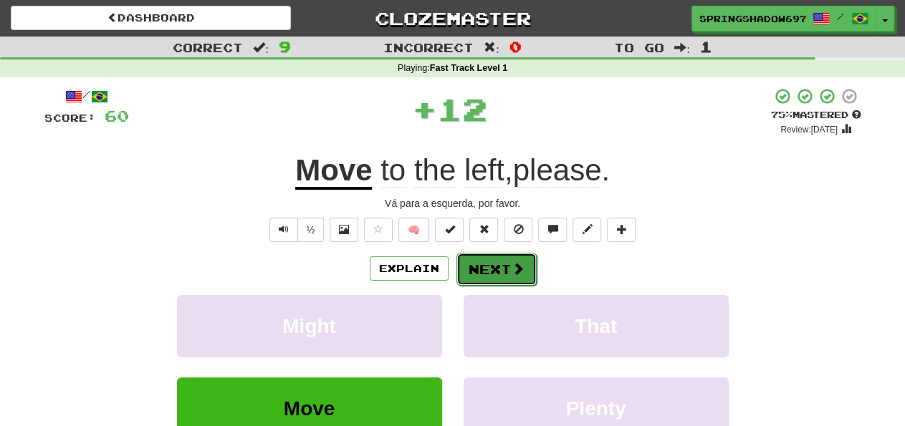
click at [487, 269] on button "Next" at bounding box center [497, 269] width 80 height 33
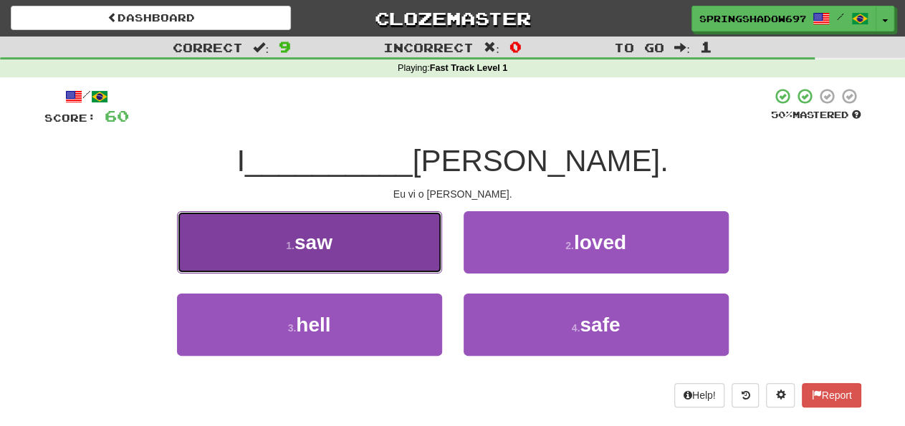
click at [319, 250] on span "saw" at bounding box center [314, 243] width 38 height 22
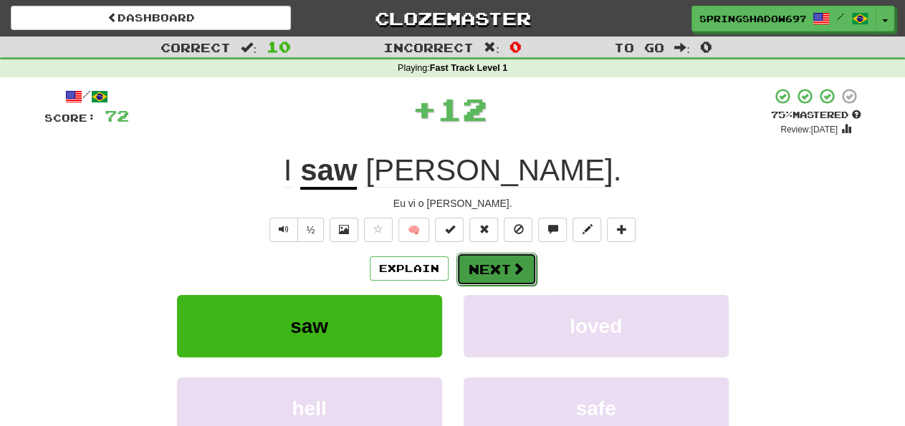
click at [493, 267] on button "Next" at bounding box center [497, 269] width 80 height 33
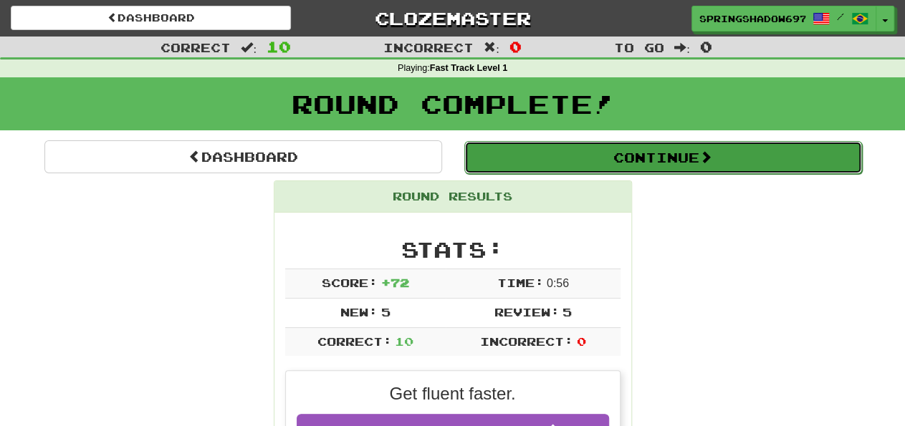
click at [673, 161] on button "Continue" at bounding box center [663, 157] width 398 height 33
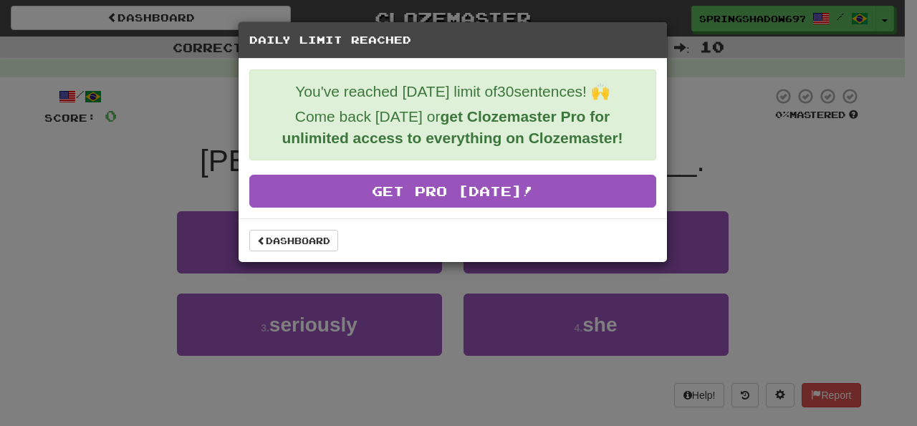
click at [849, 197] on div "Daily Limit Reached You've reached [DATE] limit of 30 sentences! 🙌 Come back [D…" at bounding box center [458, 213] width 917 height 426
